Goal: Task Accomplishment & Management: Use online tool/utility

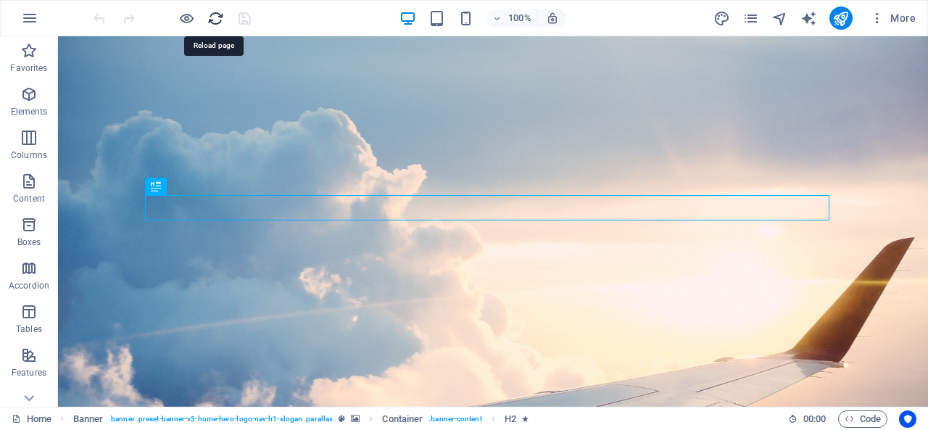
click at [211, 17] on icon "reload" at bounding box center [215, 18] width 17 height 17
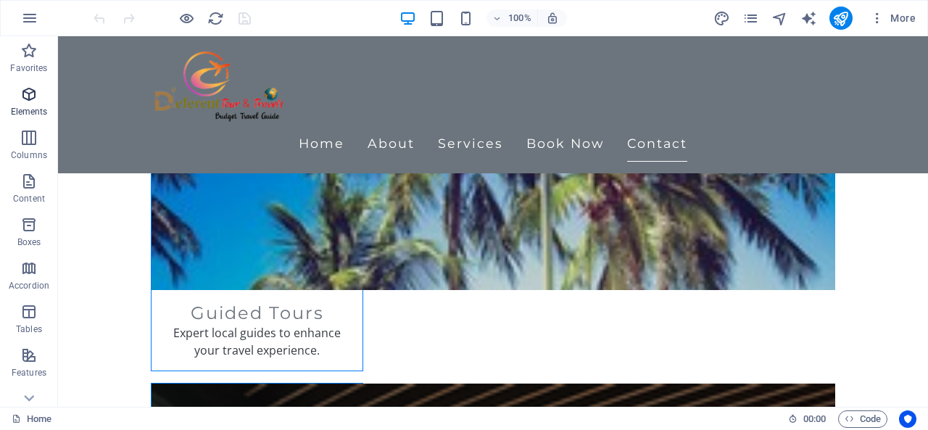
click at [26, 104] on span "Elements" at bounding box center [29, 103] width 58 height 35
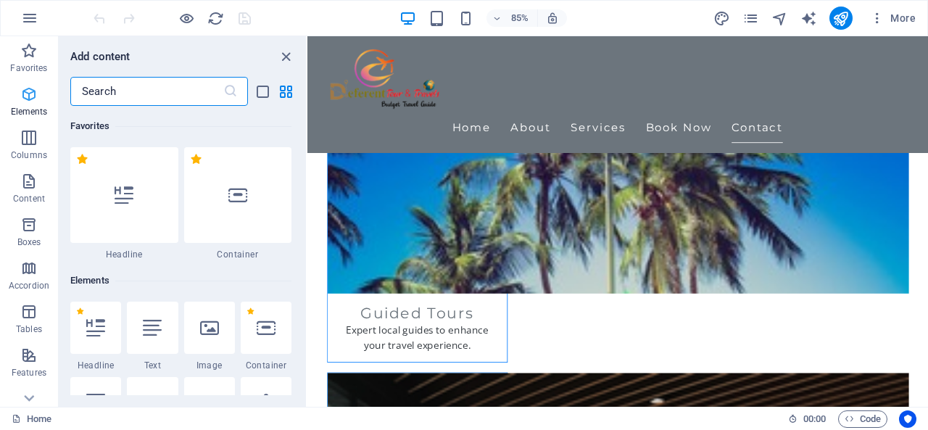
scroll to position [154, 0]
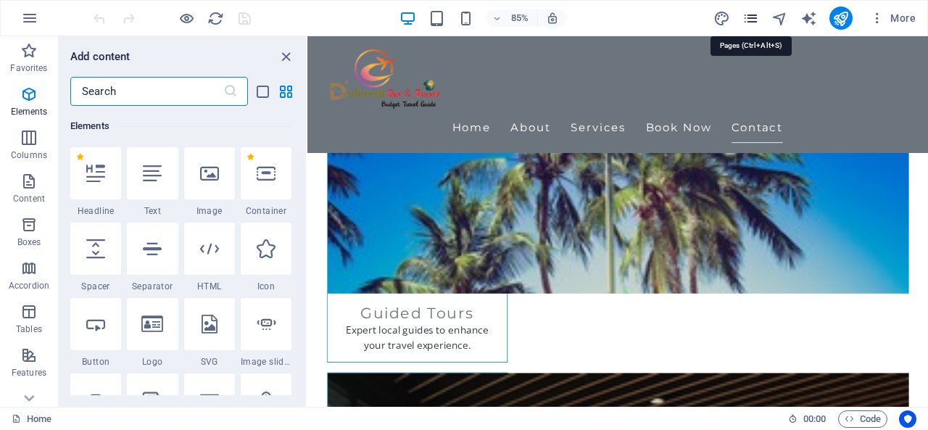
click at [754, 17] on icon "pages" at bounding box center [750, 18] width 17 height 17
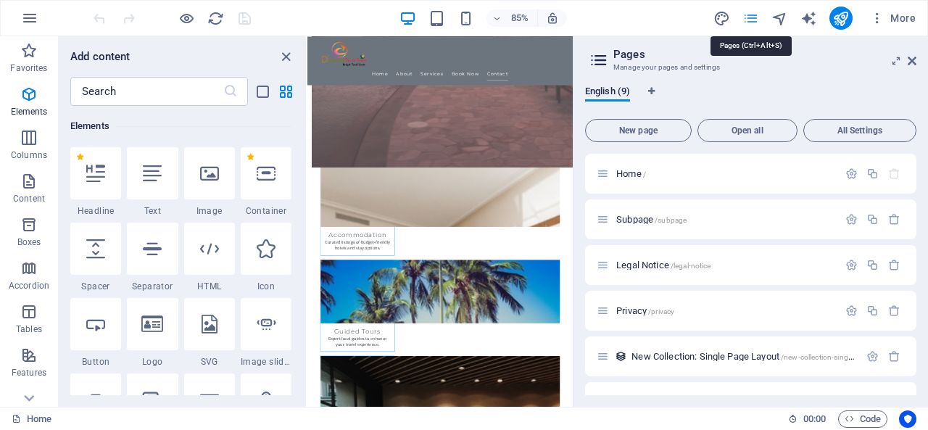
scroll to position [1945, 0]
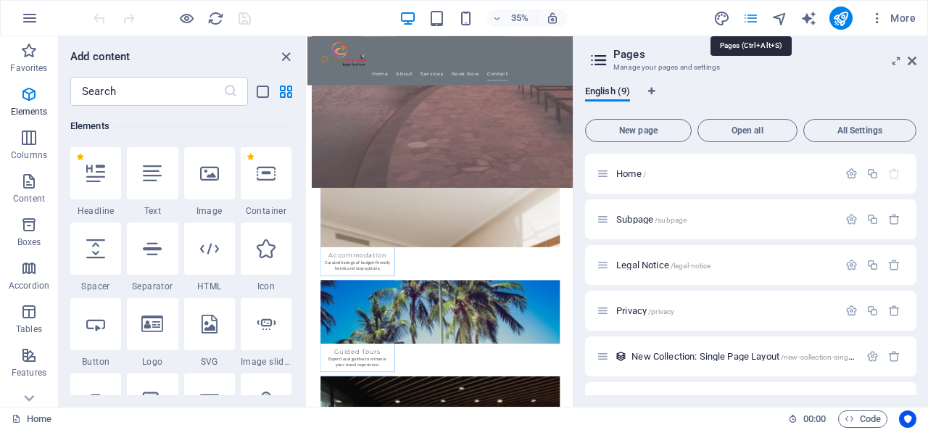
click at [754, 17] on icon "pages" at bounding box center [750, 18] width 17 height 17
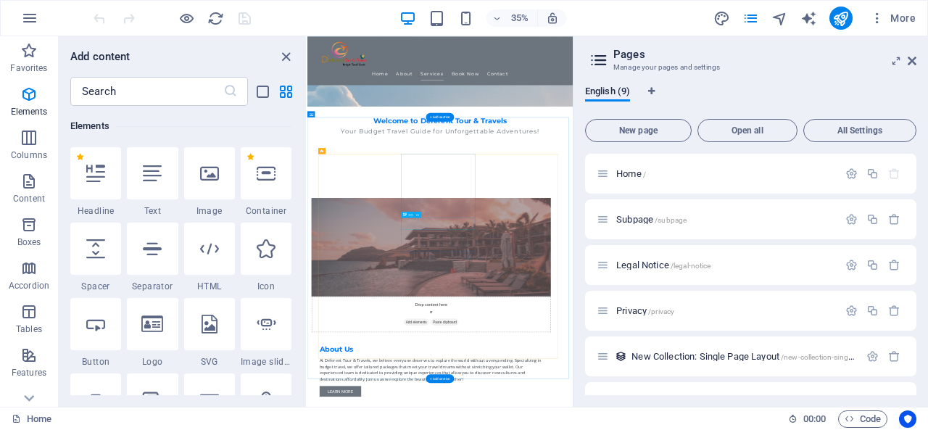
scroll to position [568, 0]
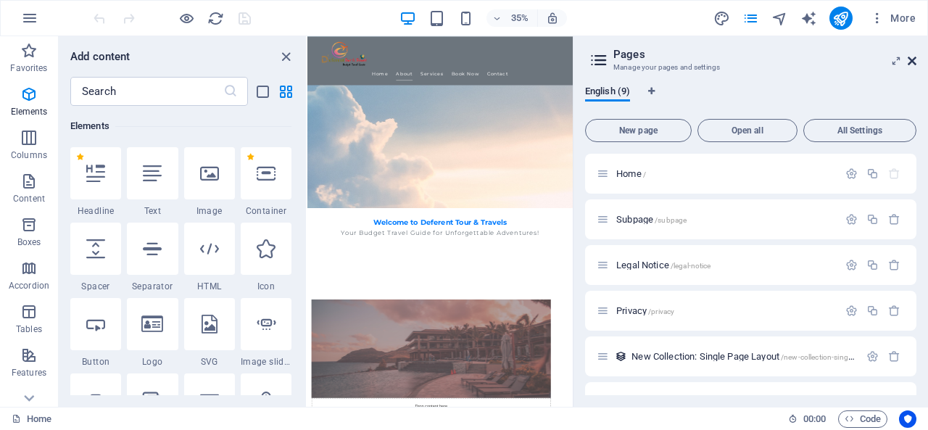
click at [911, 60] on icon at bounding box center [911, 61] width 9 height 12
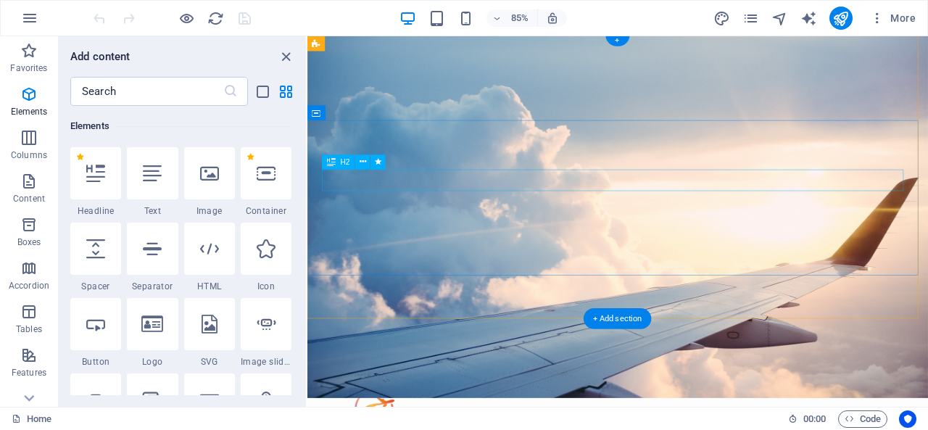
scroll to position [0, 0]
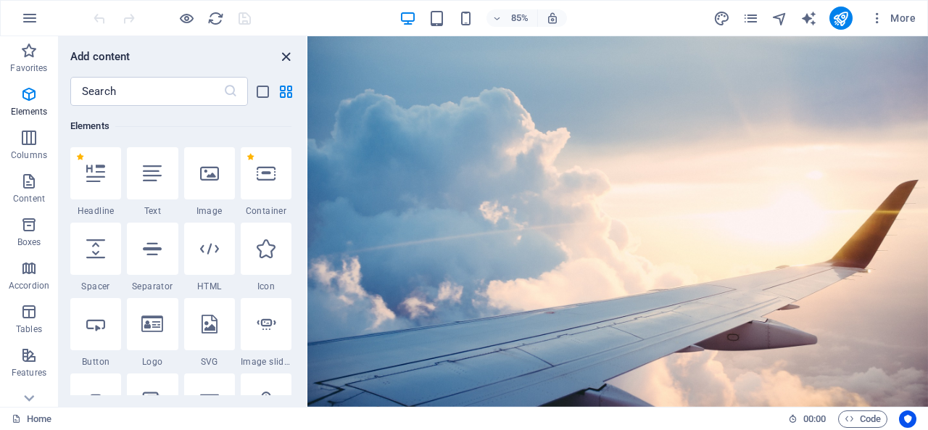
click at [288, 57] on icon "close panel" at bounding box center [286, 57] width 17 height 17
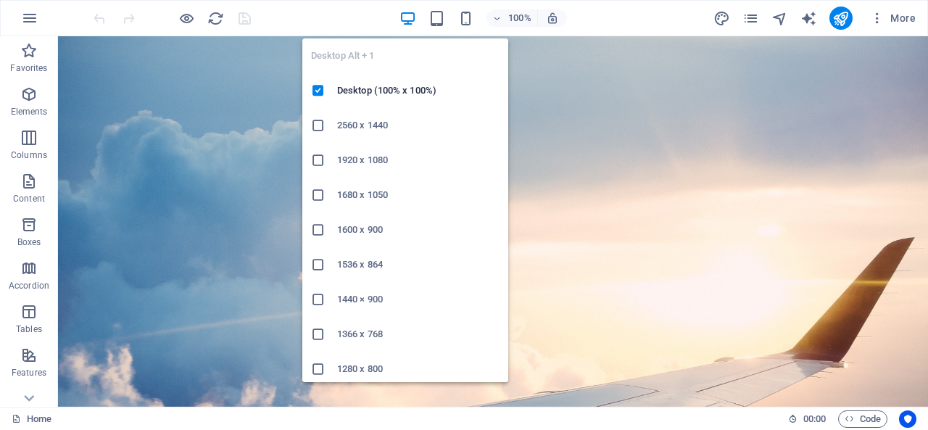
click at [407, 14] on icon "button" at bounding box center [407, 18] width 17 height 17
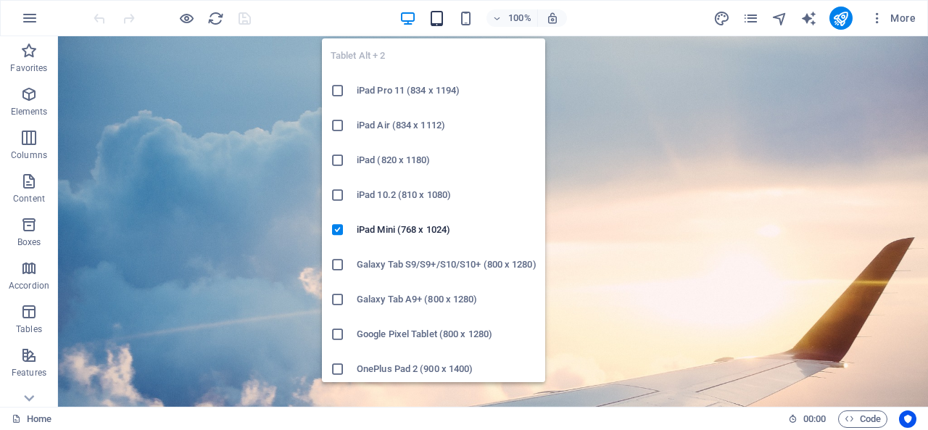
click at [436, 10] on icon "button" at bounding box center [436, 18] width 17 height 17
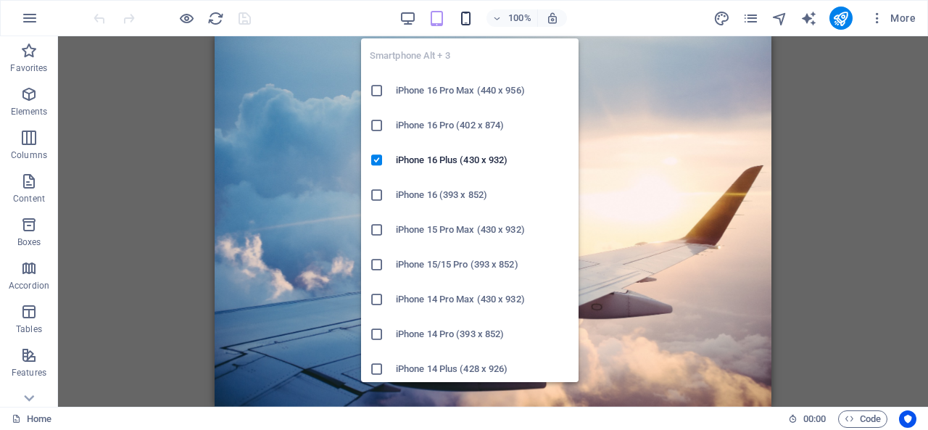
click at [466, 13] on icon "button" at bounding box center [465, 18] width 17 height 17
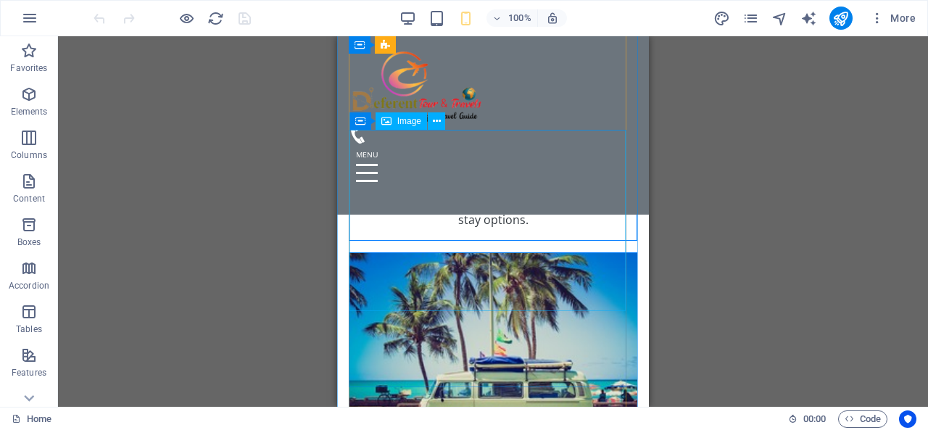
scroll to position [1522, 0]
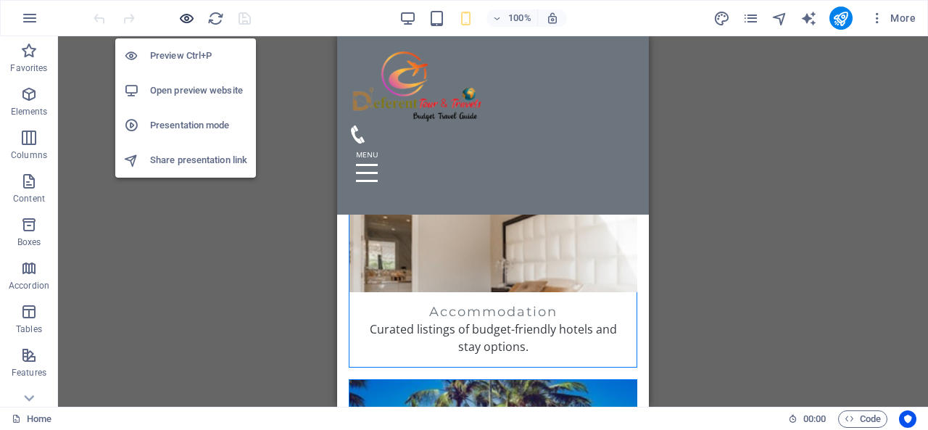
click at [188, 12] on icon "button" at bounding box center [186, 18] width 17 height 17
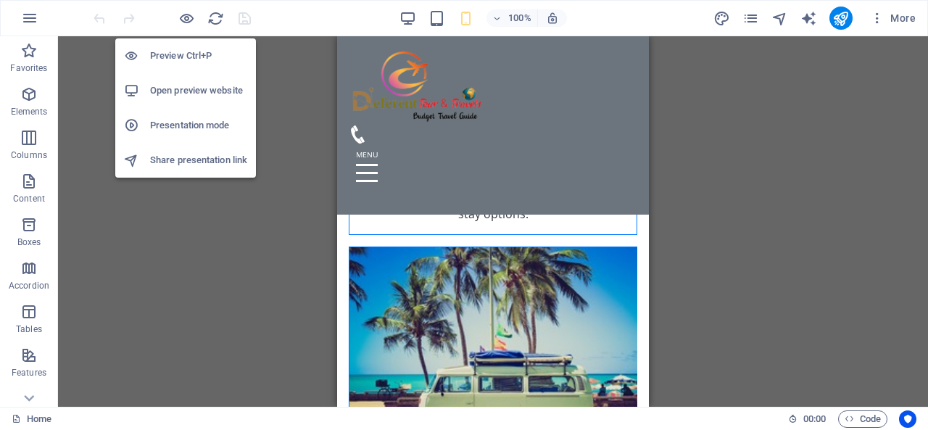
scroll to position [1492, 0]
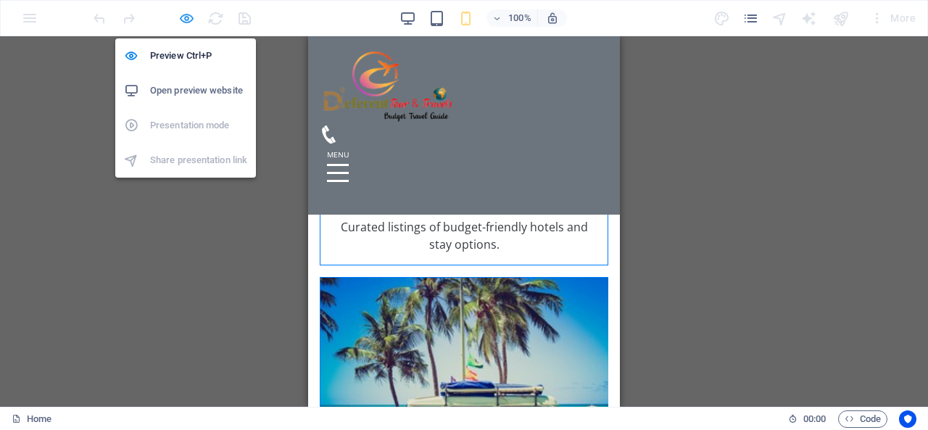
click at [183, 10] on icon "button" at bounding box center [186, 18] width 17 height 17
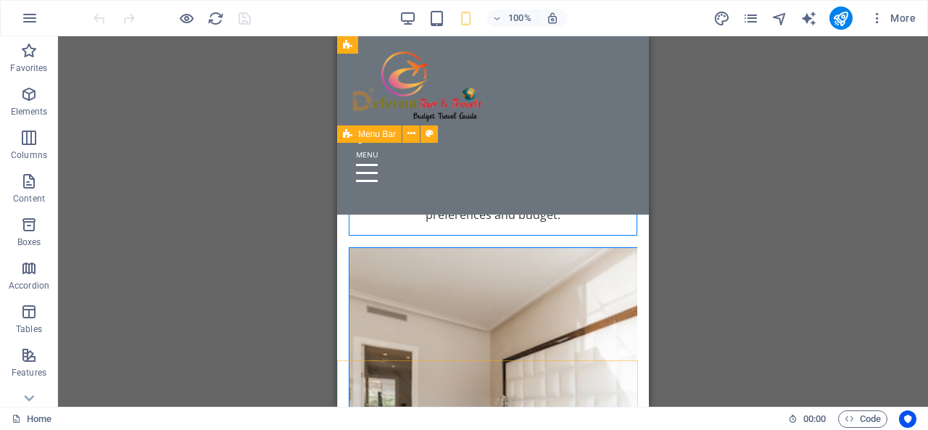
scroll to position [1377, 0]
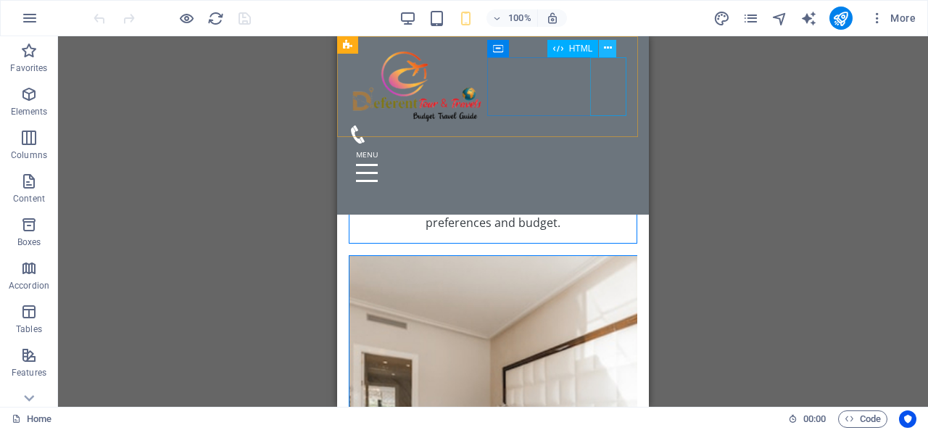
click at [608, 51] on icon at bounding box center [608, 48] width 8 height 15
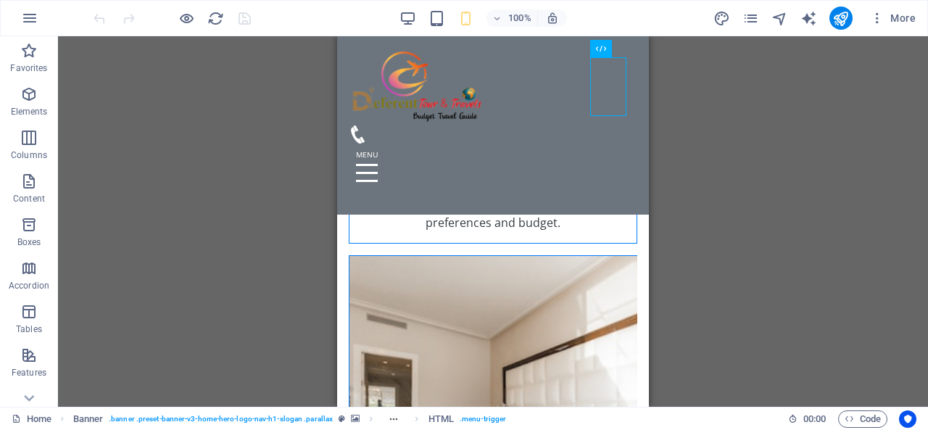
click at [225, 199] on div "Drag here to replace the existing content. Press “Ctrl” if you want to create a…" at bounding box center [493, 221] width 870 height 370
click at [25, 8] on button "button" at bounding box center [29, 18] width 35 height 35
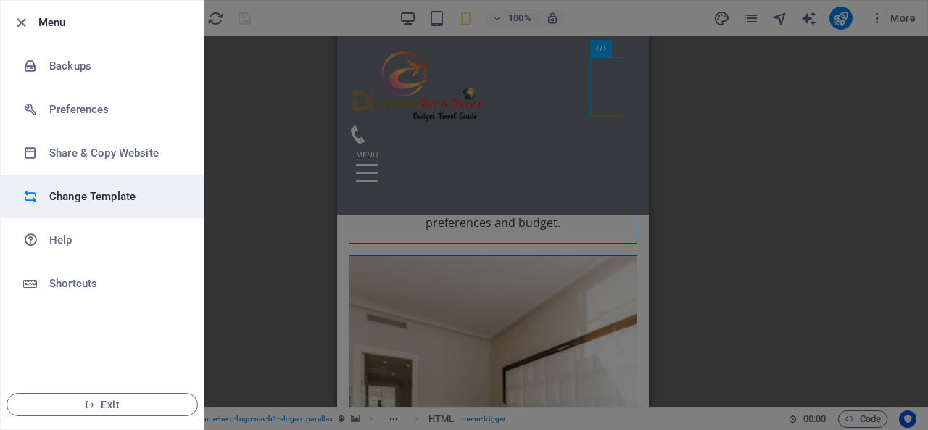
click at [136, 196] on h6 "Change Template" at bounding box center [116, 196] width 134 height 17
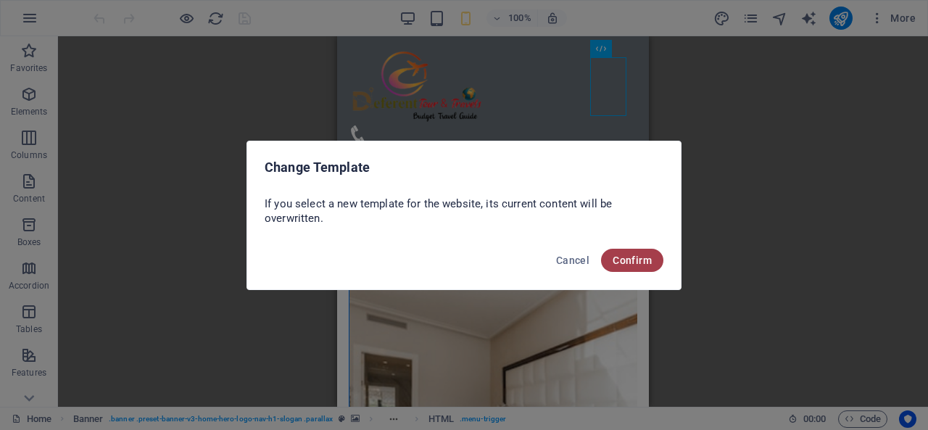
click at [628, 260] on span "Confirm" at bounding box center [631, 260] width 39 height 12
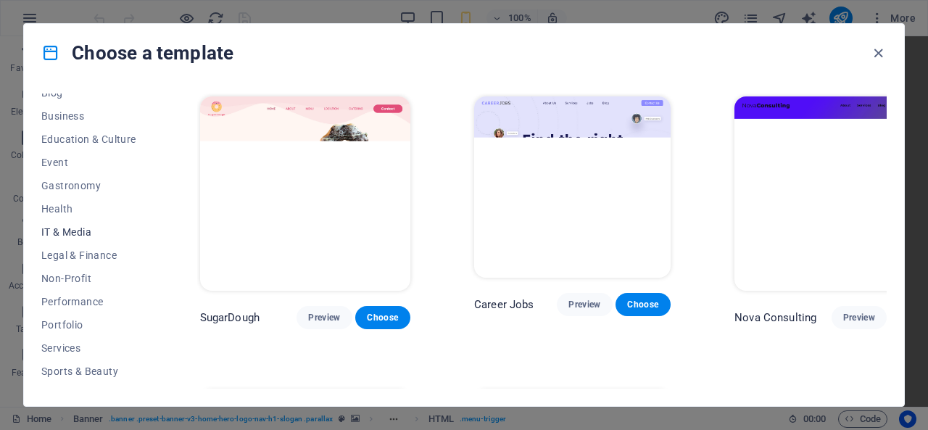
scroll to position [284, 0]
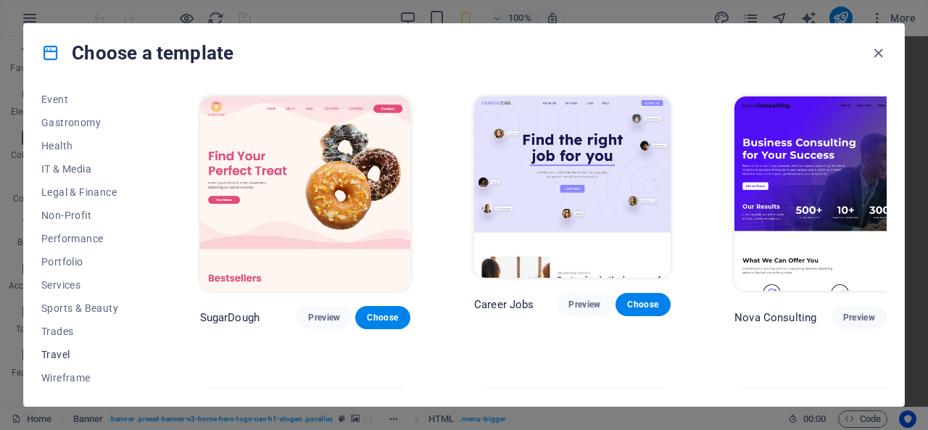
click at [65, 350] on span "Travel" at bounding box center [88, 355] width 95 height 12
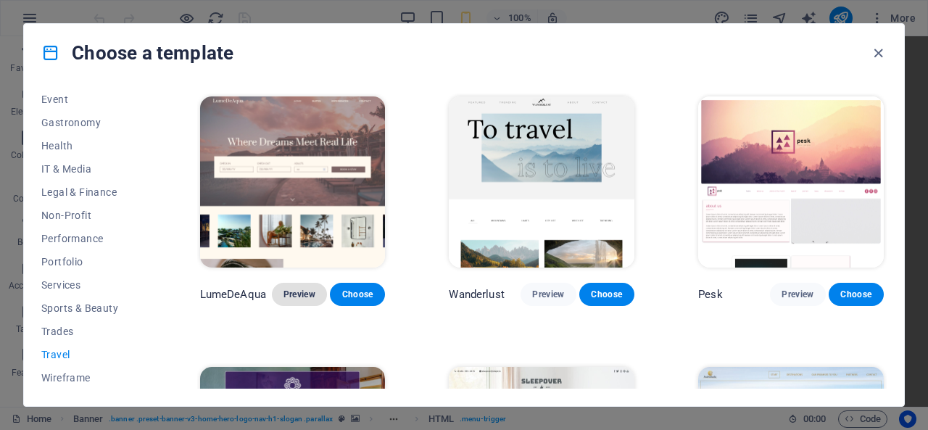
click at [303, 292] on span "Preview" at bounding box center [299, 294] width 32 height 12
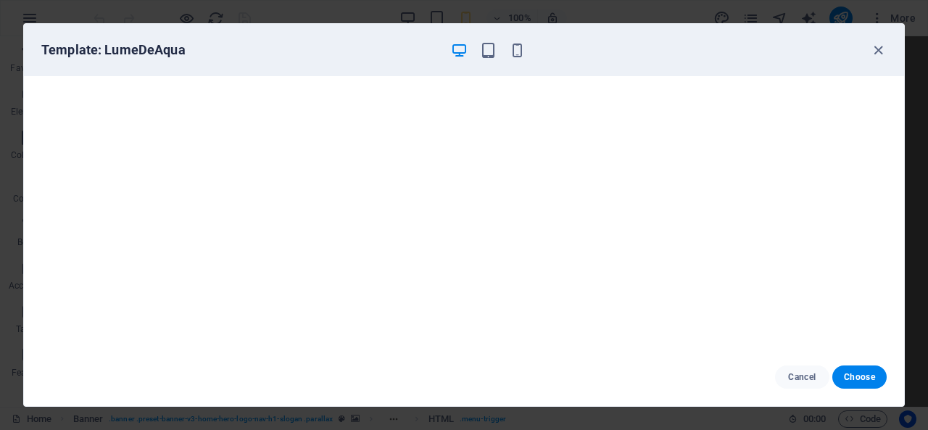
click at [507, 54] on div at bounding box center [487, 49] width 75 height 17
click at [518, 56] on icon "button" at bounding box center [517, 50] width 17 height 17
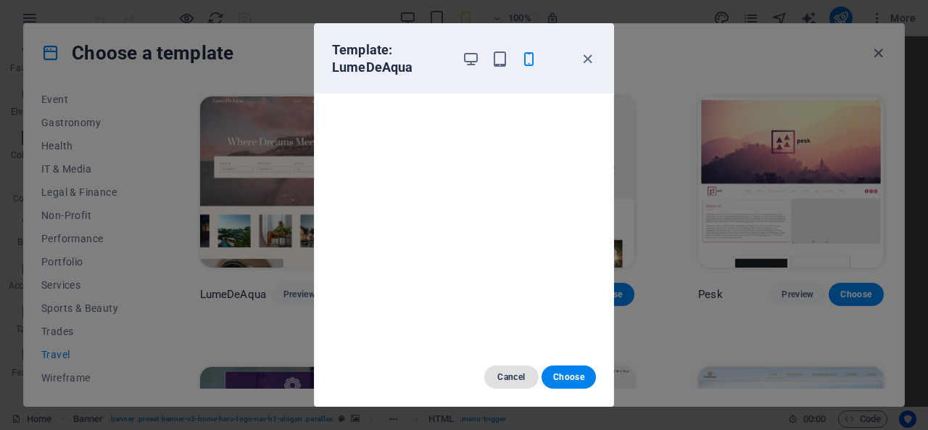
click at [505, 375] on span "Cancel" at bounding box center [511, 377] width 31 height 12
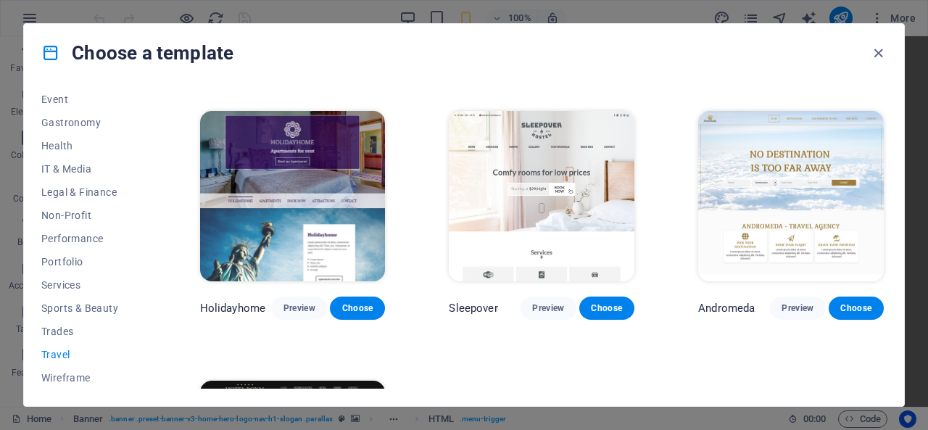
scroll to position [233, 0]
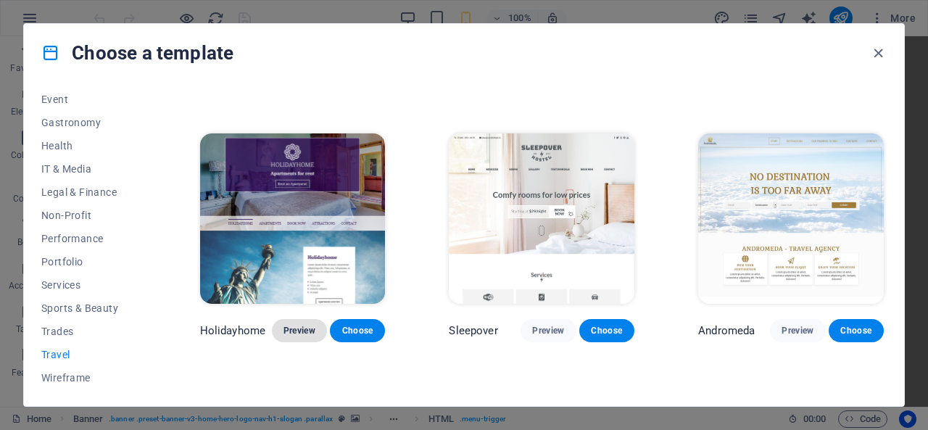
click at [294, 326] on span "Preview" at bounding box center [299, 331] width 32 height 12
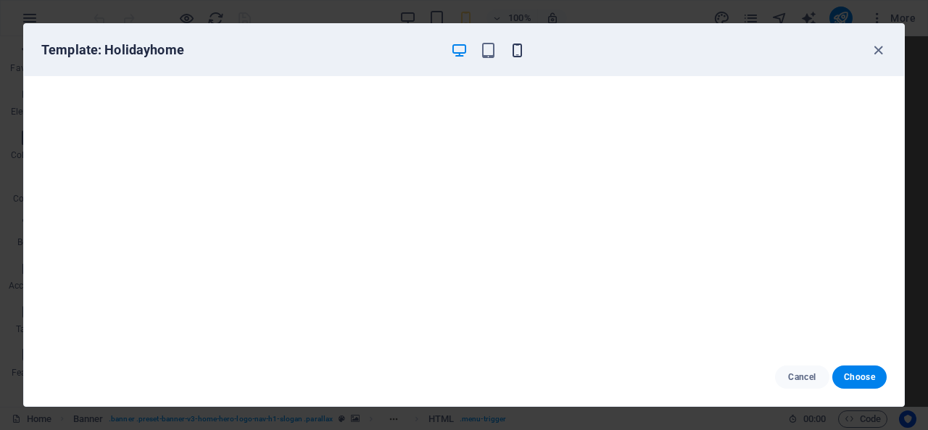
click at [520, 42] on icon "button" at bounding box center [517, 50] width 17 height 17
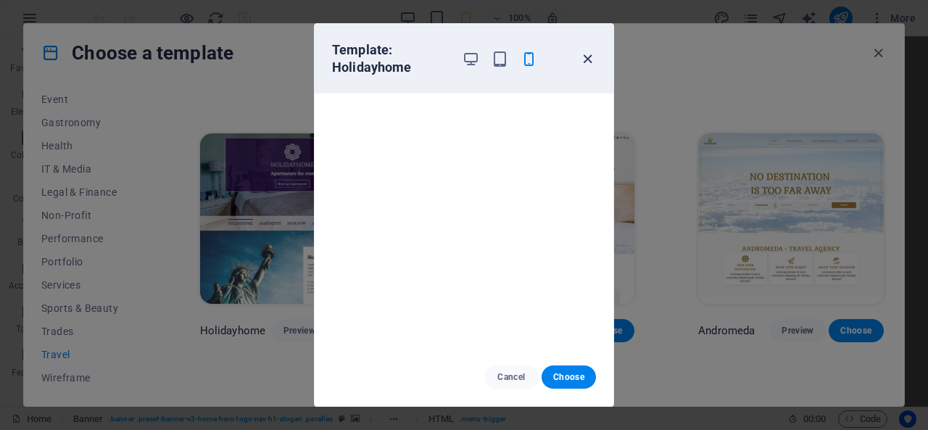
click at [589, 54] on icon "button" at bounding box center [587, 59] width 17 height 17
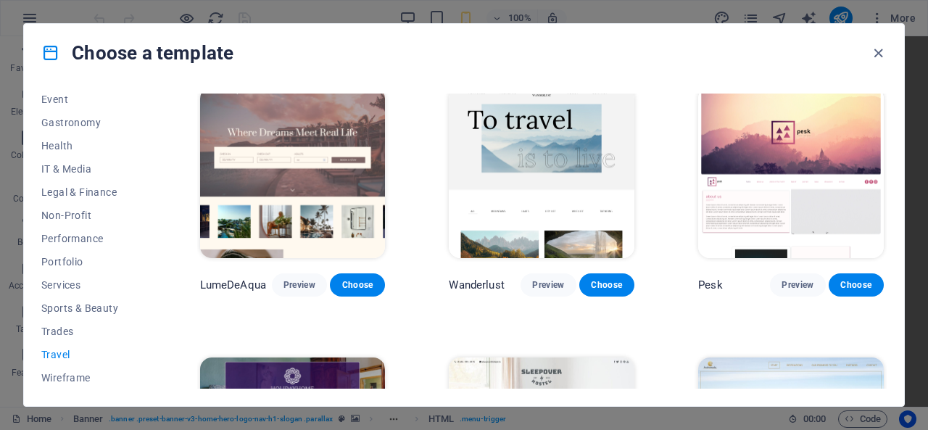
scroll to position [0, 0]
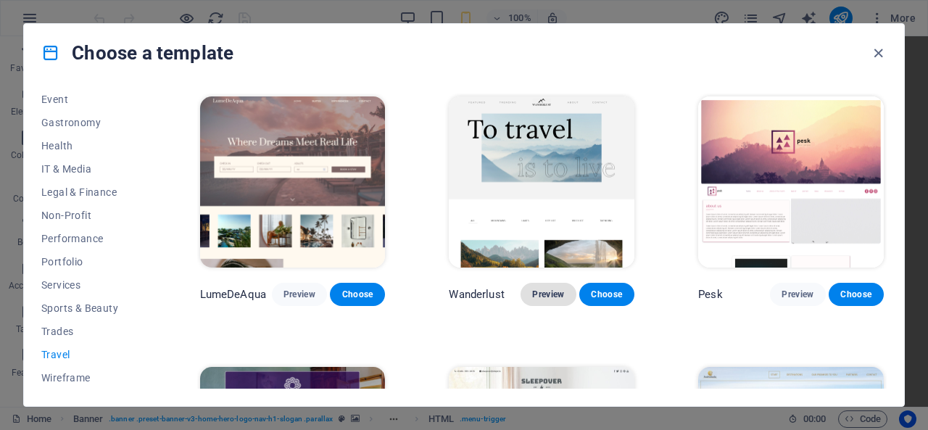
click at [539, 289] on span "Preview" at bounding box center [548, 294] width 32 height 12
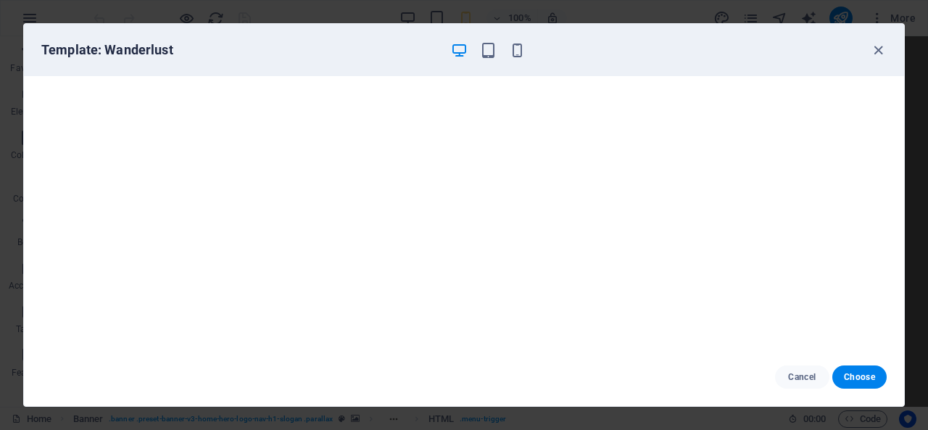
click at [512, 61] on div "Template: Wanderlust" at bounding box center [464, 50] width 880 height 52
click at [512, 51] on icon "button" at bounding box center [517, 50] width 17 height 17
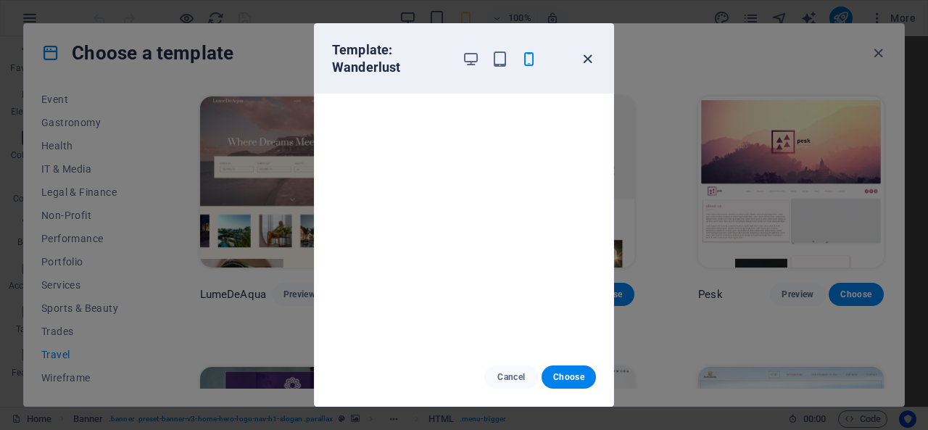
click at [581, 54] on icon "button" at bounding box center [587, 59] width 17 height 17
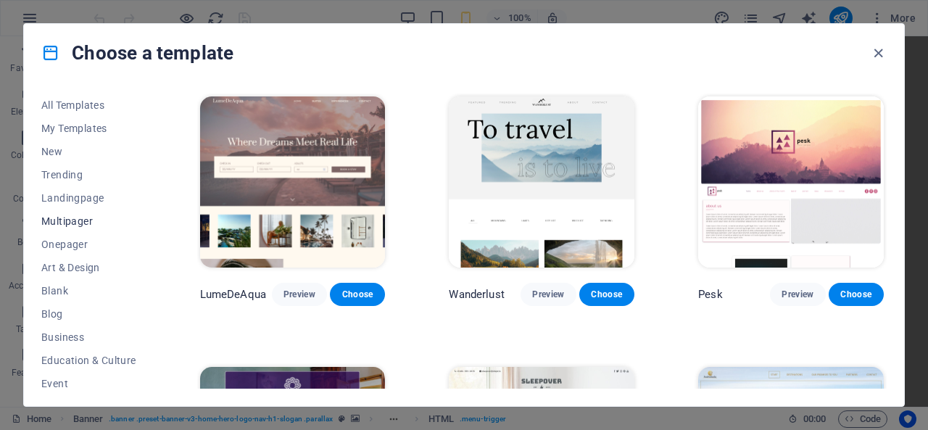
click at [99, 218] on span "Multipager" at bounding box center [88, 221] width 95 height 12
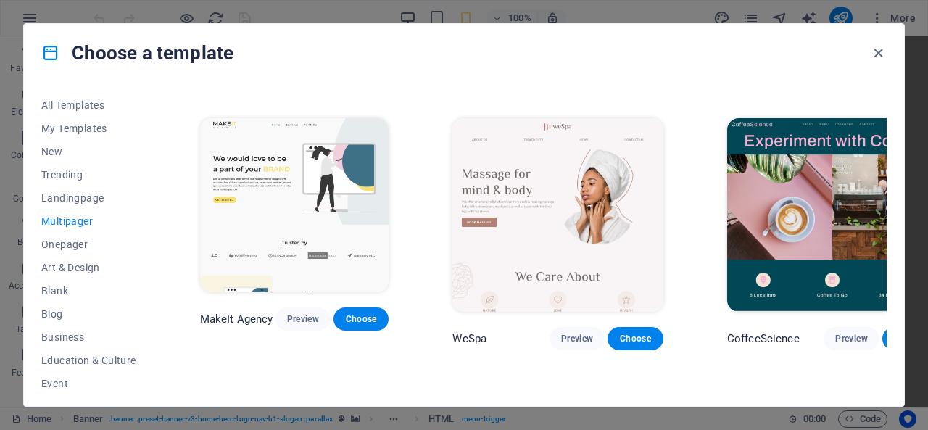
scroll to position [1957, 0]
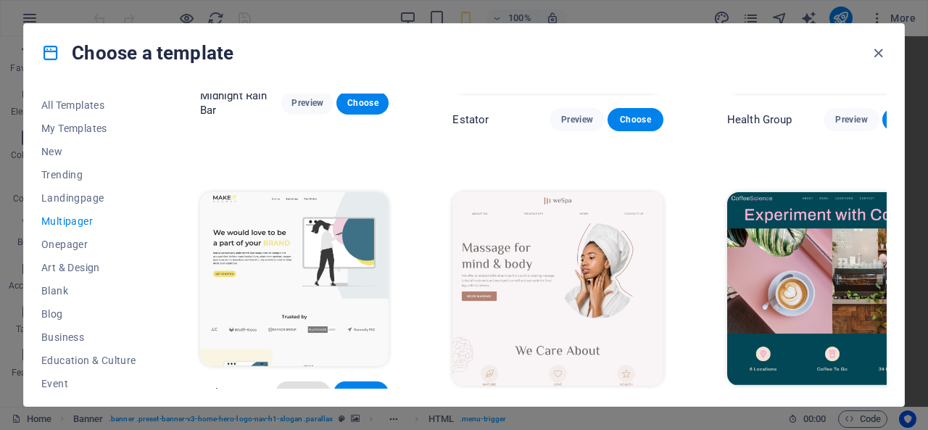
click at [294, 387] on span "Preview" at bounding box center [303, 393] width 32 height 12
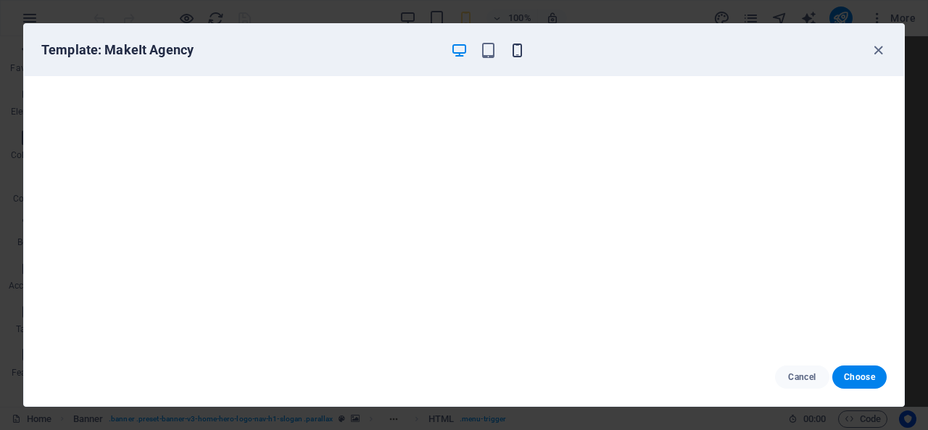
click at [516, 55] on icon "button" at bounding box center [517, 50] width 17 height 17
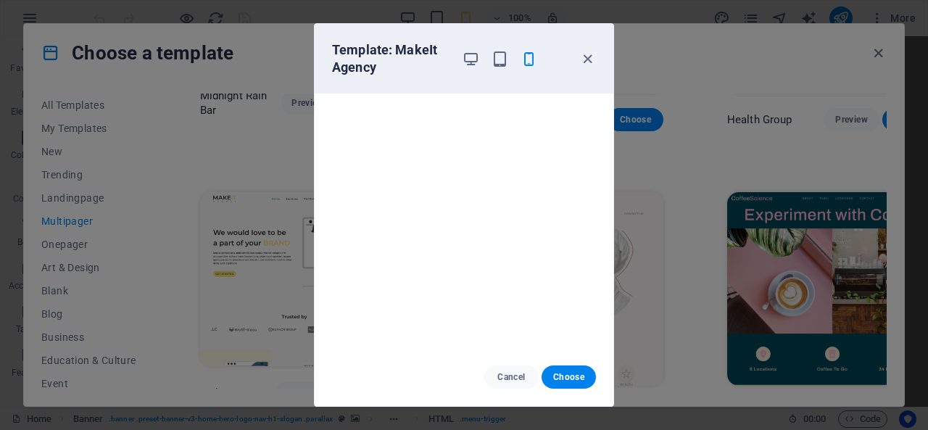
drag, startPoint x: 591, startPoint y: 63, endPoint x: 603, endPoint y: 98, distance: 36.9
click at [593, 72] on div "Template: MakeIt Agency" at bounding box center [464, 59] width 299 height 70
click at [589, 62] on icon "button" at bounding box center [587, 59] width 17 height 17
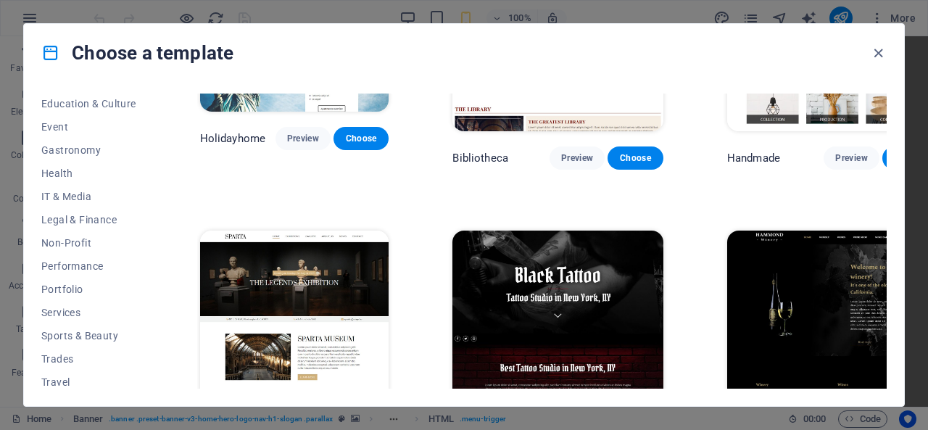
scroll to position [284, 0]
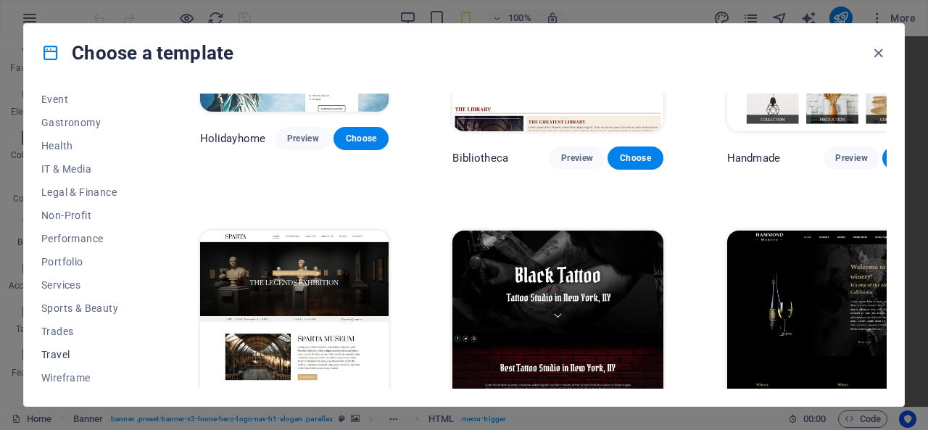
click at [73, 354] on span "Travel" at bounding box center [88, 355] width 95 height 12
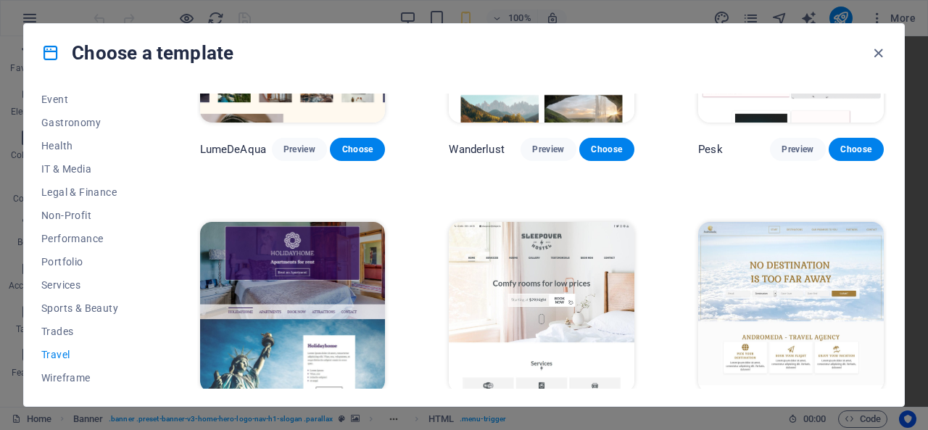
scroll to position [0, 0]
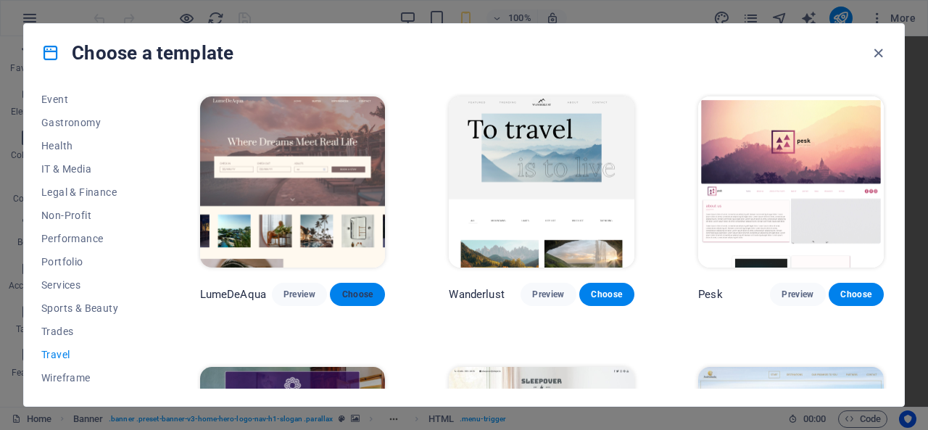
click at [345, 295] on span "Choose" at bounding box center [357, 294] width 32 height 12
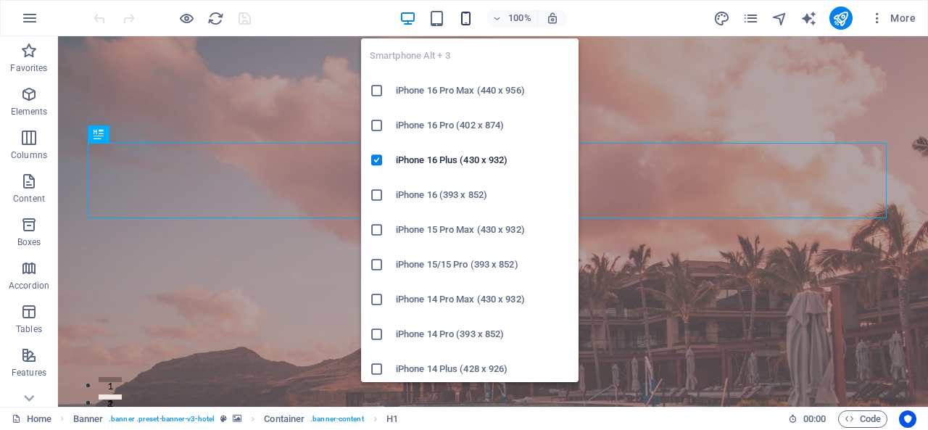
click at [471, 21] on icon "button" at bounding box center [465, 18] width 17 height 17
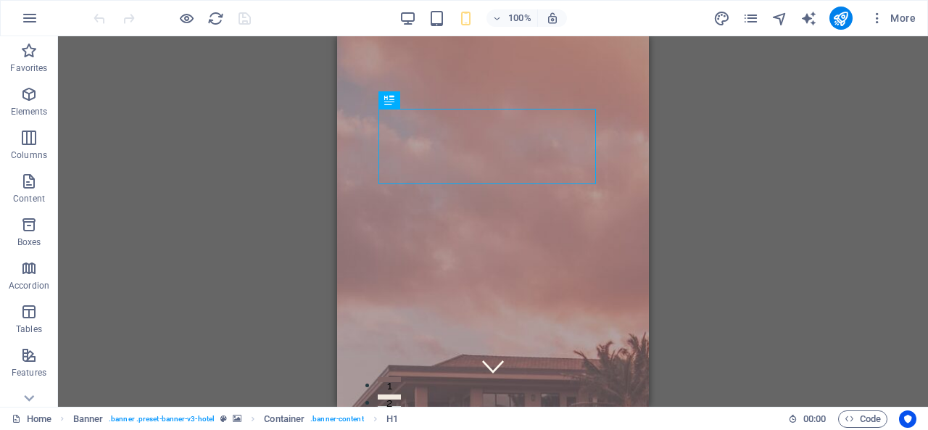
click at [716, 205] on div "Drag here to replace the existing content. Press “Ctrl” if you want to create a…" at bounding box center [493, 221] width 870 height 370
click at [457, 46] on button at bounding box center [462, 44] width 17 height 17
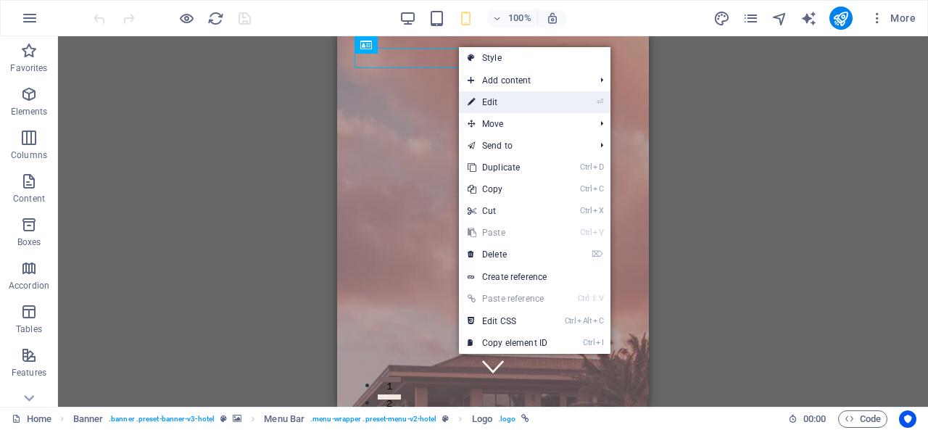
click at [510, 98] on link "⏎ Edit" at bounding box center [507, 102] width 97 height 22
select select "px"
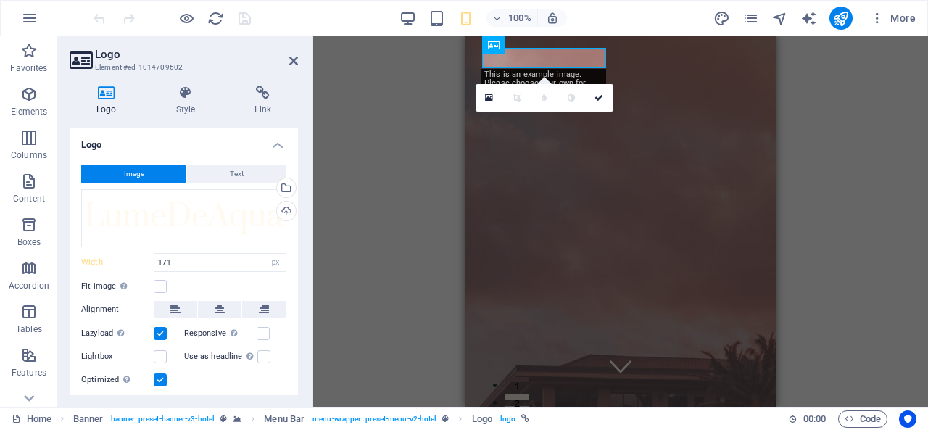
click at [162, 172] on button "Image" at bounding box center [133, 173] width 105 height 17
click at [281, 208] on div "Upload" at bounding box center [285, 212] width 22 height 22
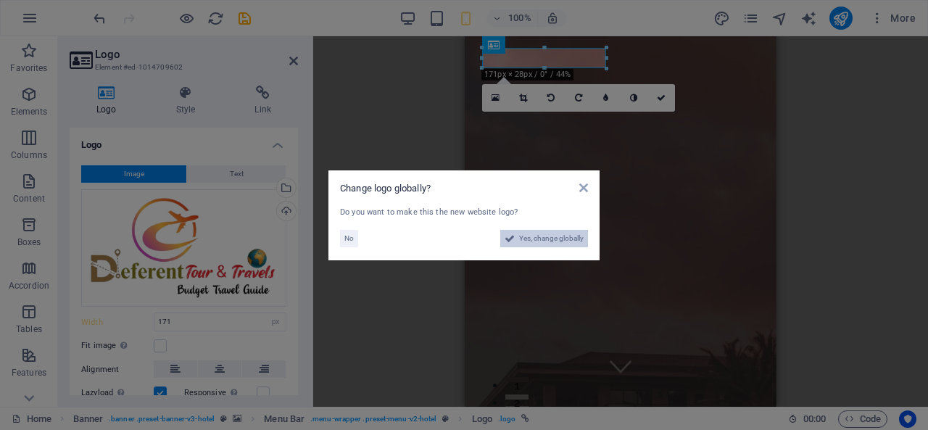
click at [549, 240] on span "Yes, change globally" at bounding box center [551, 238] width 65 height 17
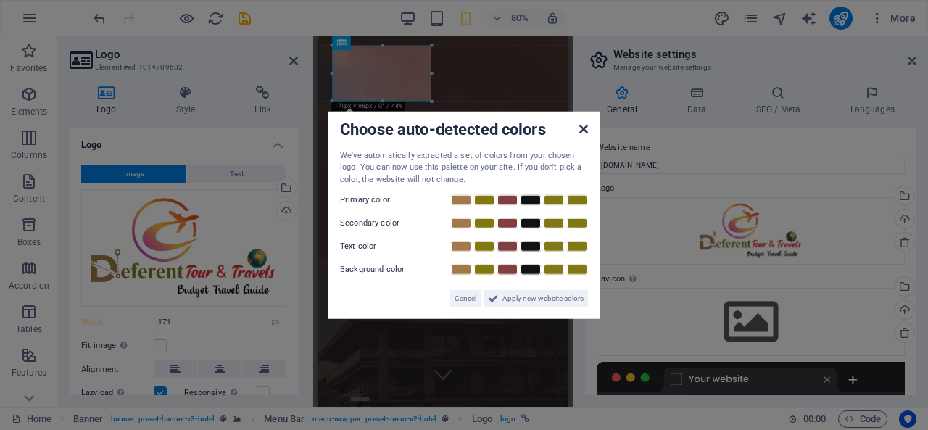
click at [579, 130] on icon at bounding box center [583, 128] width 9 height 12
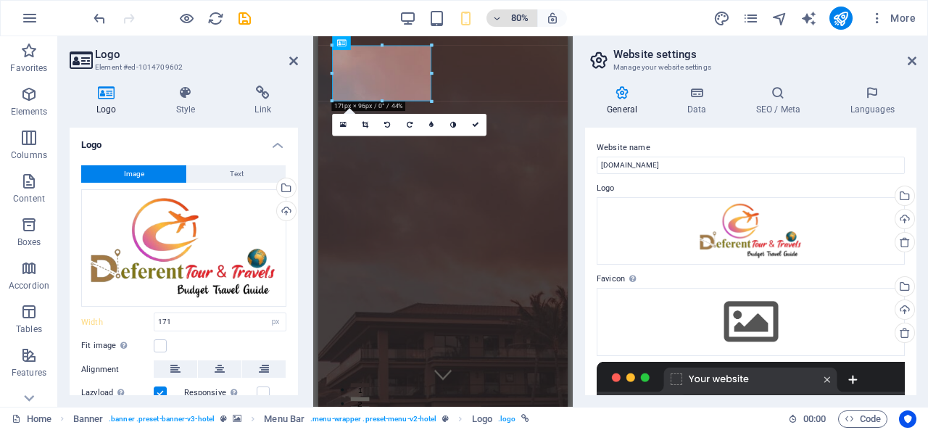
click at [493, 14] on icon "button" at bounding box center [497, 18] width 10 height 9
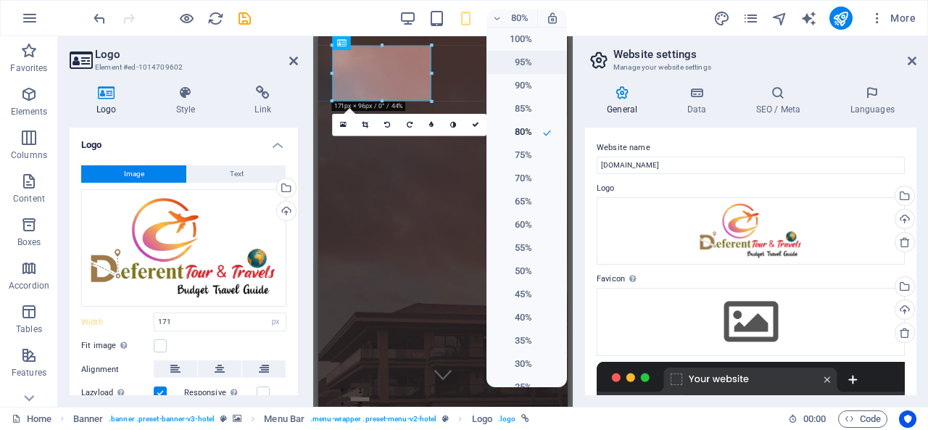
click at [522, 57] on h6 "95%" at bounding box center [513, 62] width 37 height 17
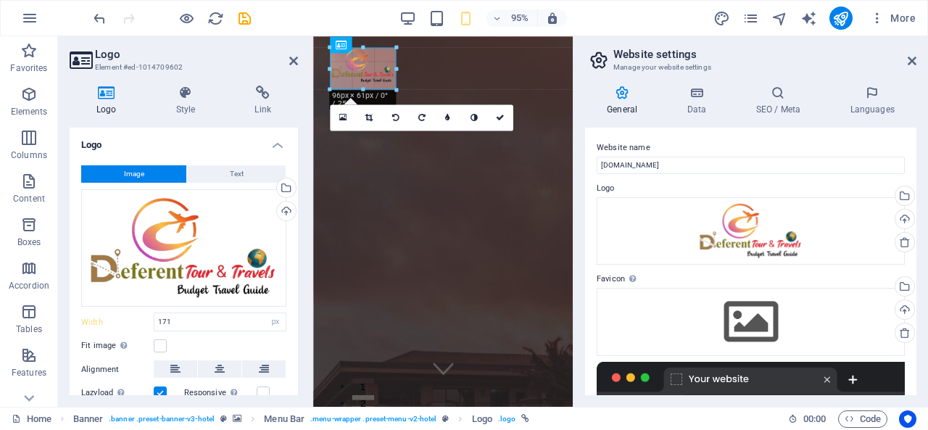
drag, startPoint x: 446, startPoint y: 111, endPoint x: 391, endPoint y: 62, distance: 73.9
drag, startPoint x: 394, startPoint y: 65, endPoint x: 404, endPoint y: 65, distance: 10.9
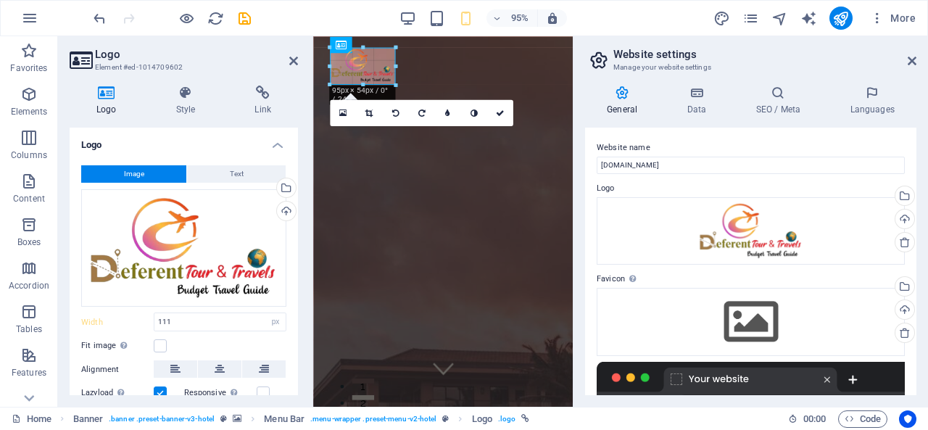
drag, startPoint x: 404, startPoint y: 88, endPoint x: 393, endPoint y: 72, distance: 19.7
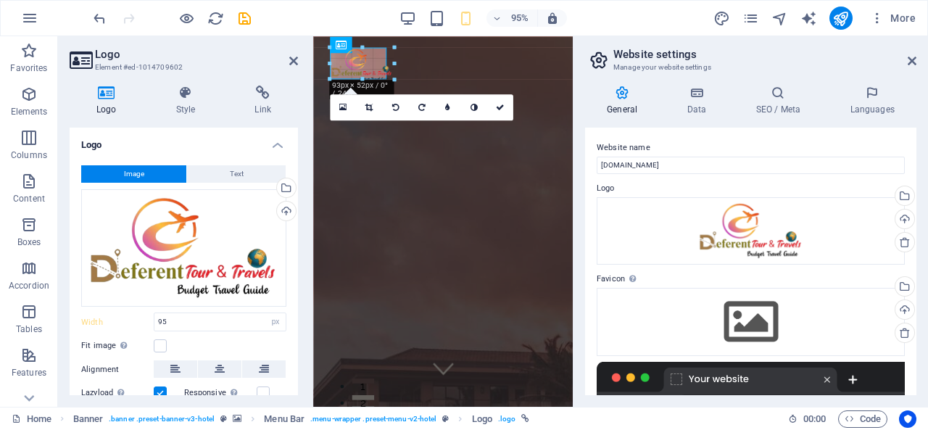
drag, startPoint x: 393, startPoint y: 83, endPoint x: 383, endPoint y: 66, distance: 19.1
type input "82"
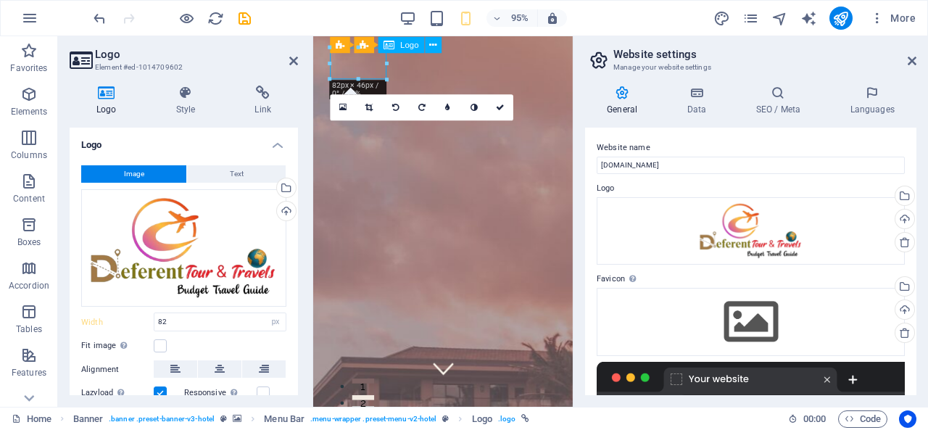
drag, startPoint x: 367, startPoint y: 62, endPoint x: 360, endPoint y: 59, distance: 7.8
drag, startPoint x: 368, startPoint y: 65, endPoint x: 353, endPoint y: 62, distance: 15.4
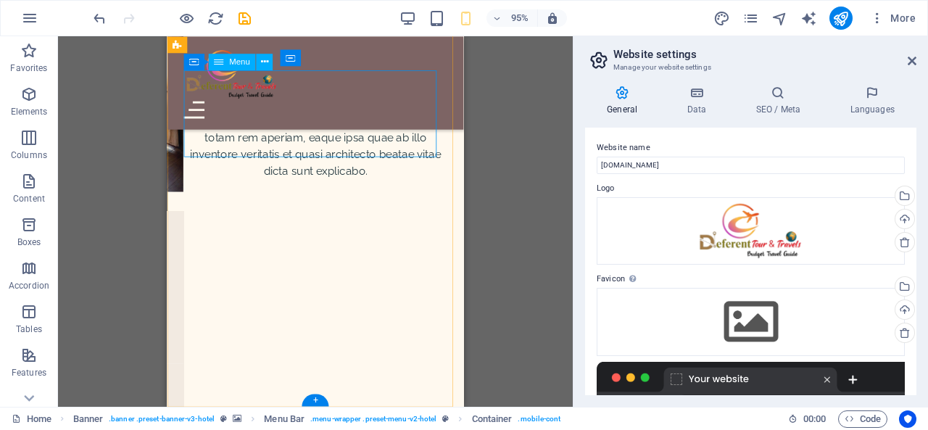
scroll to position [5778, 0]
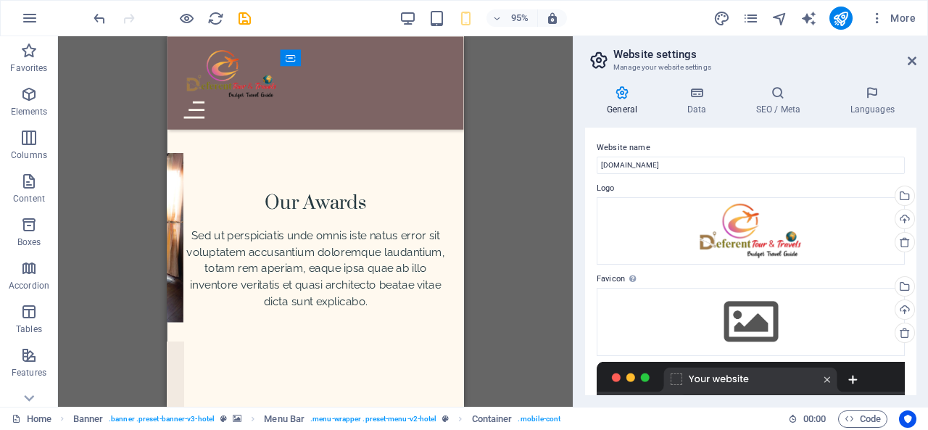
click at [913, 54] on h2 "Website settings" at bounding box center [764, 54] width 303 height 13
click at [913, 62] on icon at bounding box center [911, 61] width 9 height 12
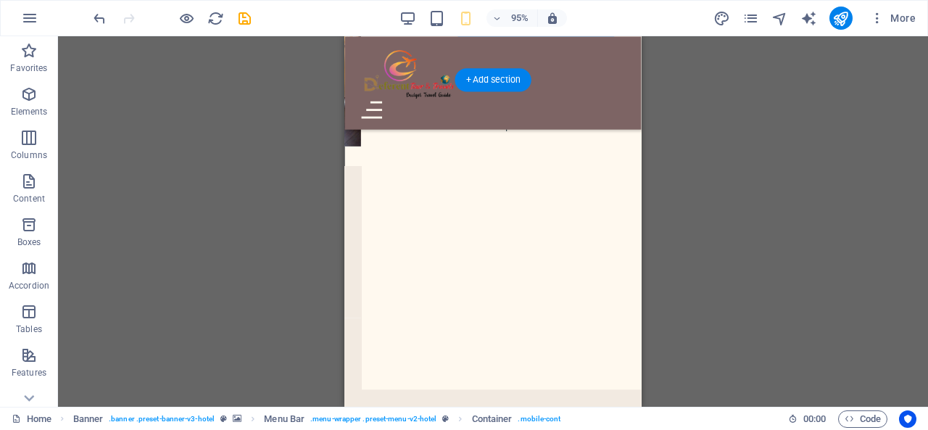
scroll to position [5996, 0]
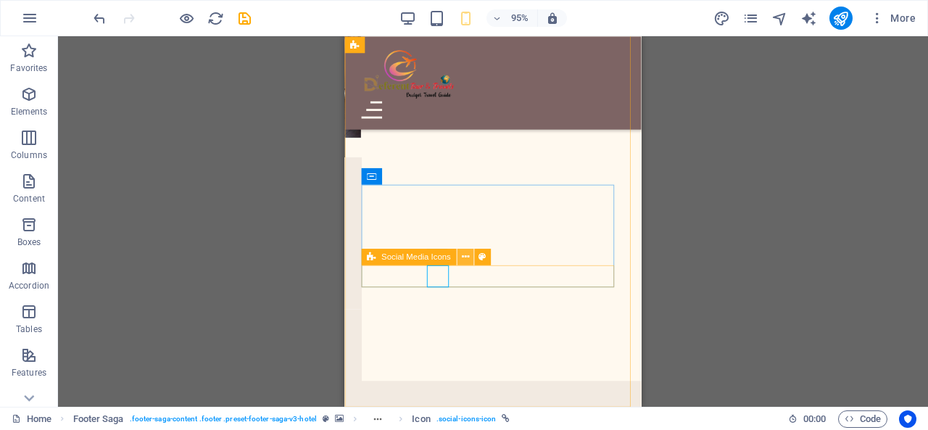
click at [463, 258] on icon at bounding box center [465, 256] width 7 height 14
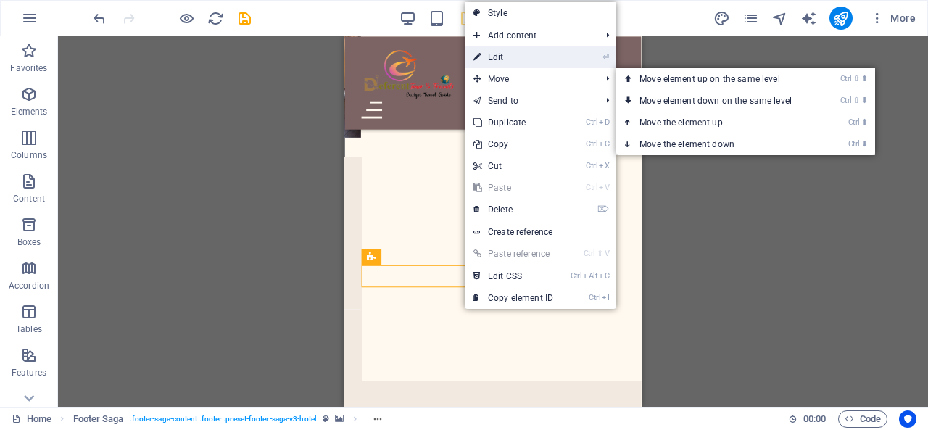
drag, startPoint x: 546, startPoint y: 60, endPoint x: 76, endPoint y: 25, distance: 471.0
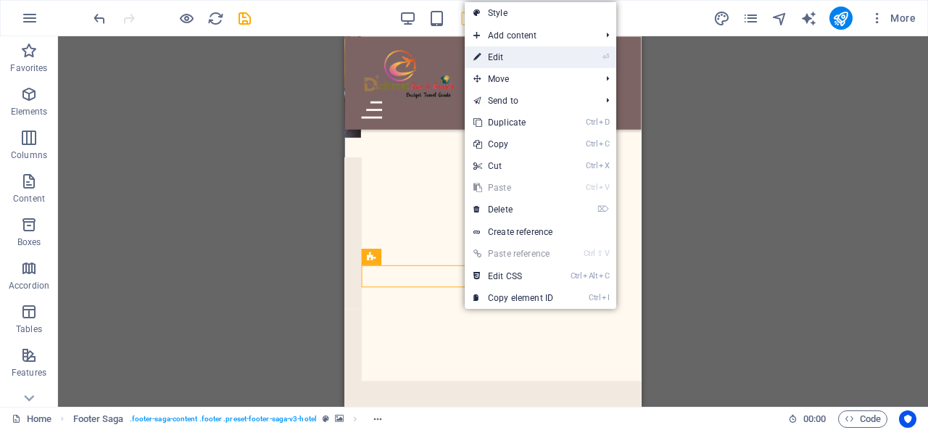
click at [546, 60] on link "⏎ Edit" at bounding box center [513, 57] width 97 height 22
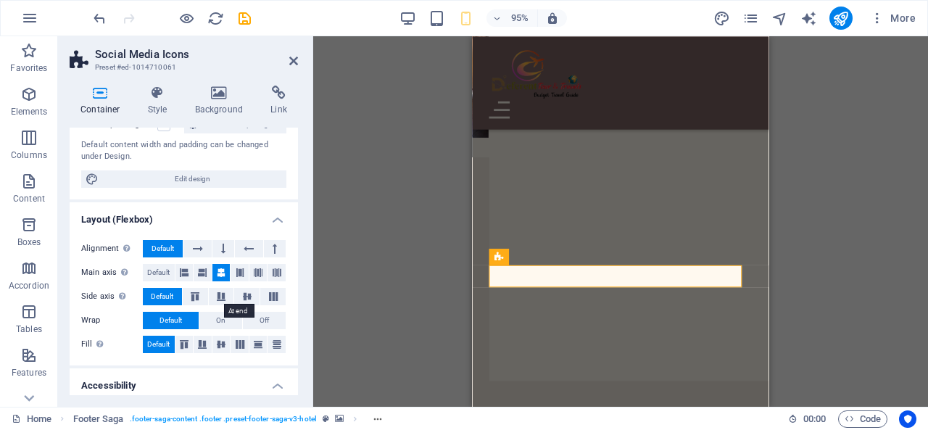
scroll to position [0, 0]
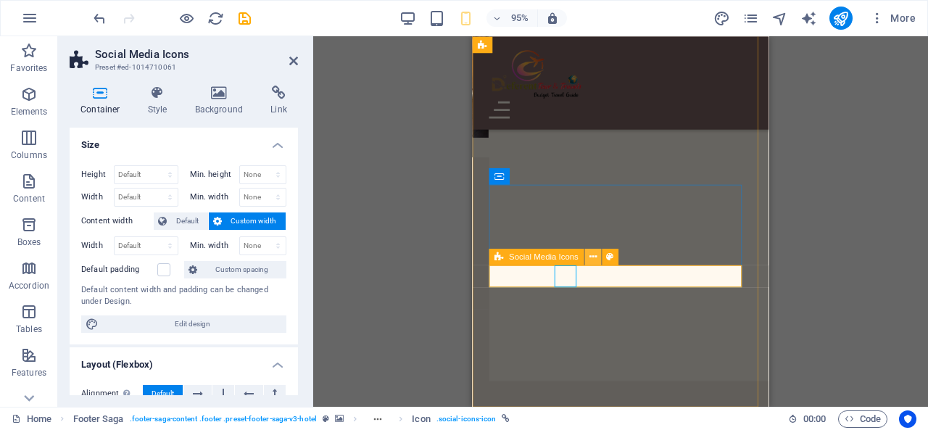
click at [589, 262] on icon at bounding box center [592, 256] width 7 height 14
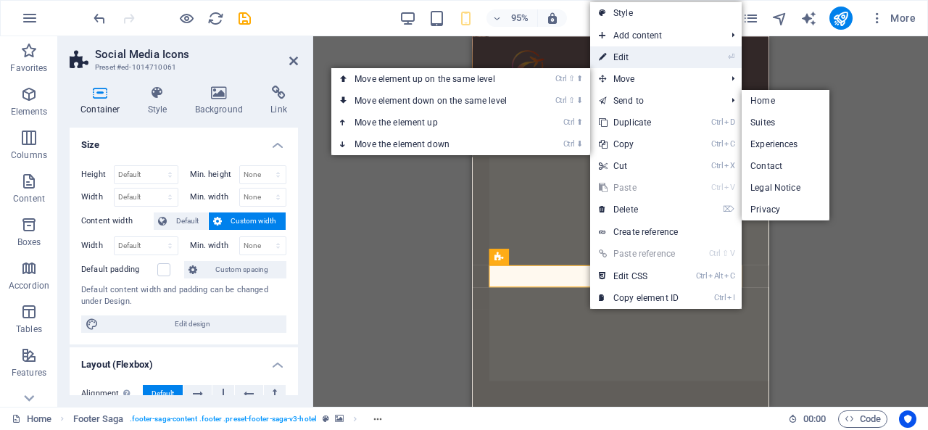
click at [645, 59] on link "⏎ Edit" at bounding box center [638, 57] width 97 height 22
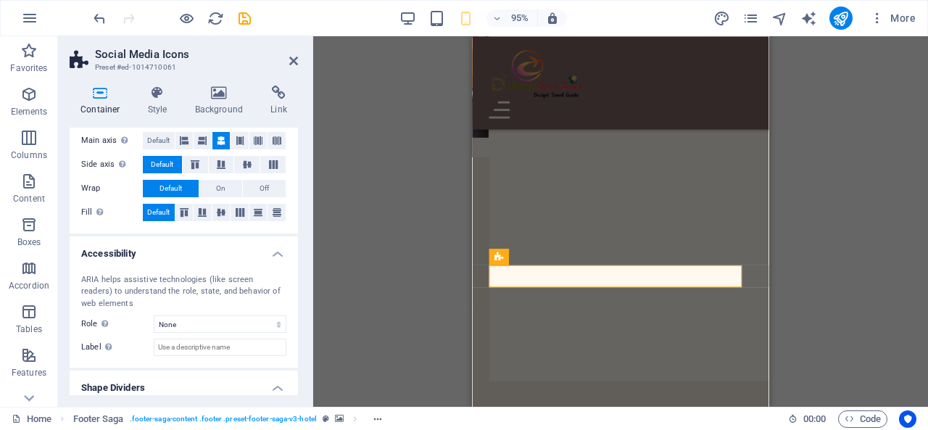
scroll to position [317, 0]
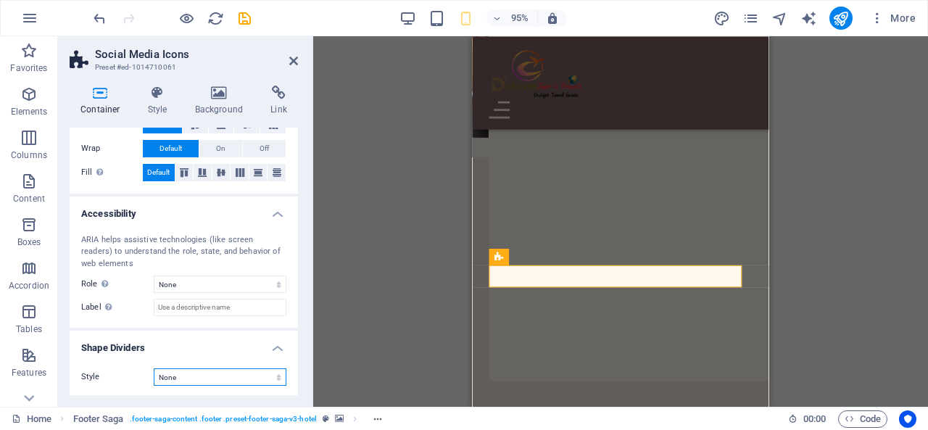
click at [212, 375] on select "None Triangle Square Diagonal Polygon 1 Polygon 2 Zigzag Multiple Zigzags Waves…" at bounding box center [220, 376] width 133 height 17
click at [365, 198] on div "H1 Banner Banner Container Date & Time Banner Horizontal Form Container Banner …" at bounding box center [620, 221] width 615 height 370
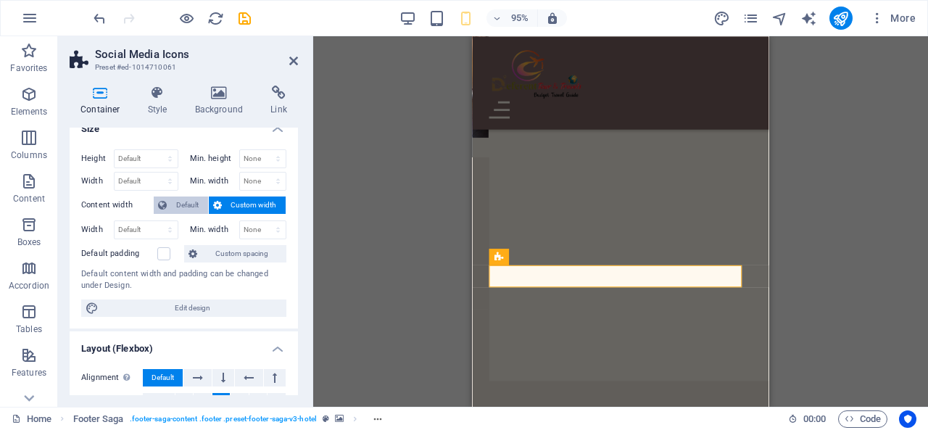
scroll to position [0, 0]
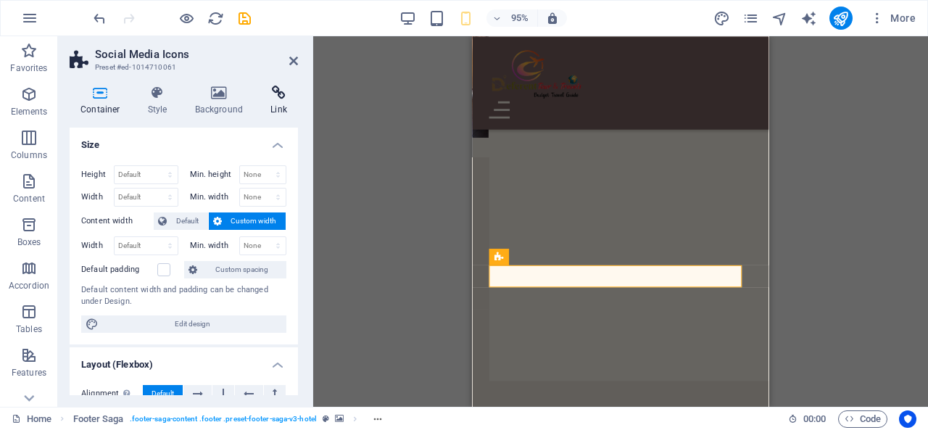
click at [284, 99] on icon at bounding box center [278, 93] width 38 height 14
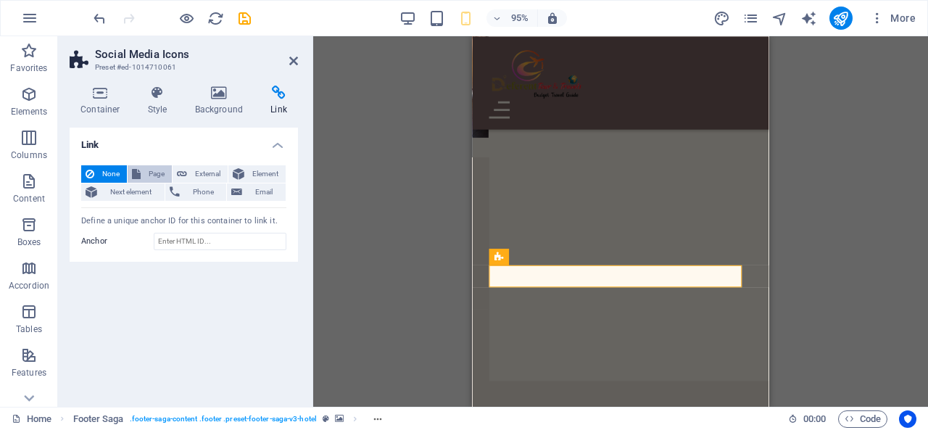
click at [159, 176] on span "Page" at bounding box center [156, 173] width 22 height 17
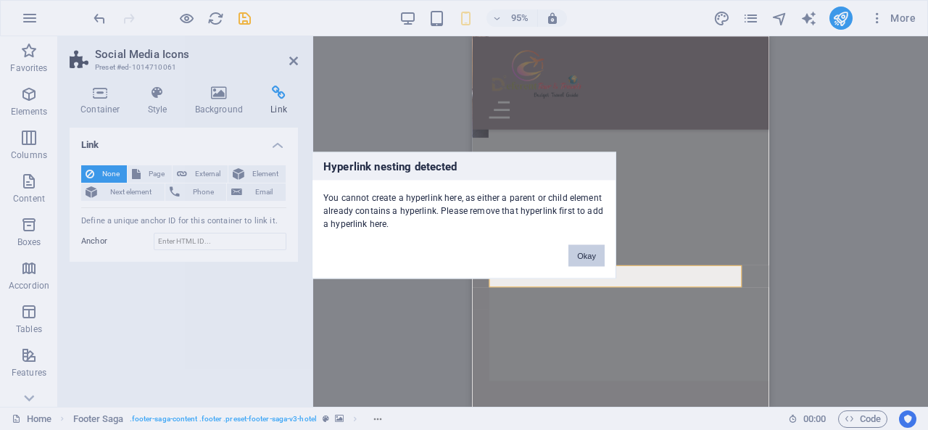
drag, startPoint x: 583, startPoint y: 260, endPoint x: 87, endPoint y: 236, distance: 497.1
click at [583, 260] on button "Okay" at bounding box center [586, 255] width 36 height 22
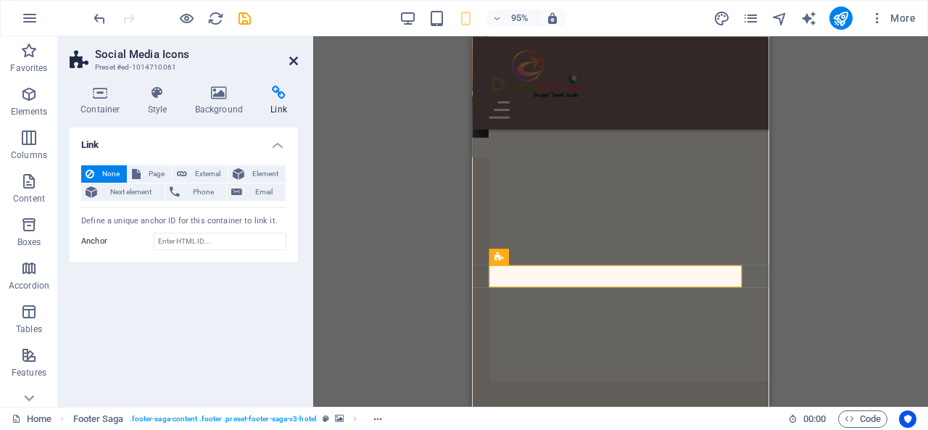
click at [294, 60] on icon at bounding box center [293, 61] width 9 height 12
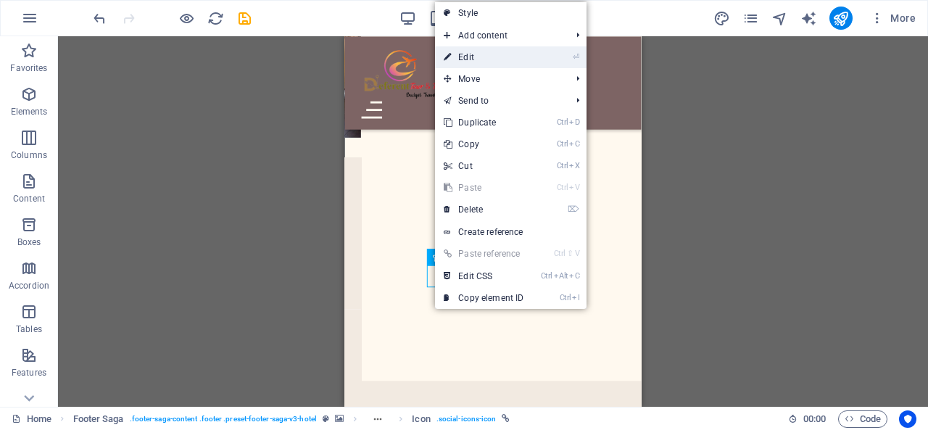
click at [498, 50] on link "⏎ Edit" at bounding box center [483, 57] width 97 height 22
select select "xMidYMid"
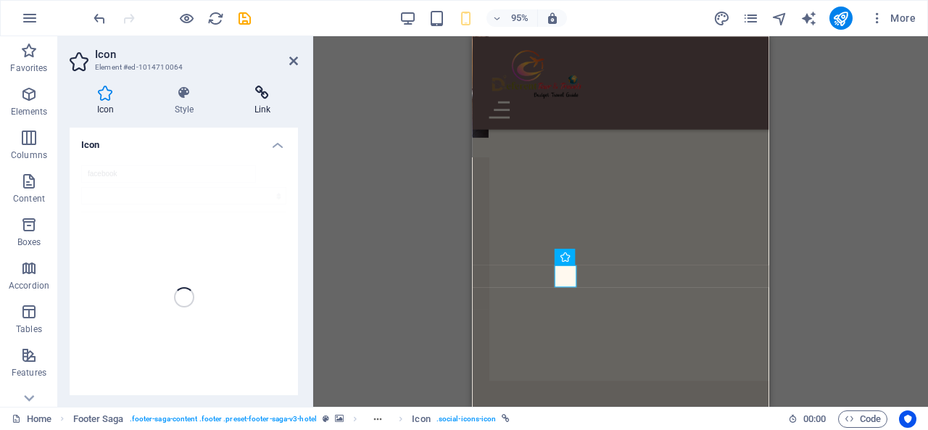
click at [267, 105] on h4 "Link" at bounding box center [262, 101] width 71 height 30
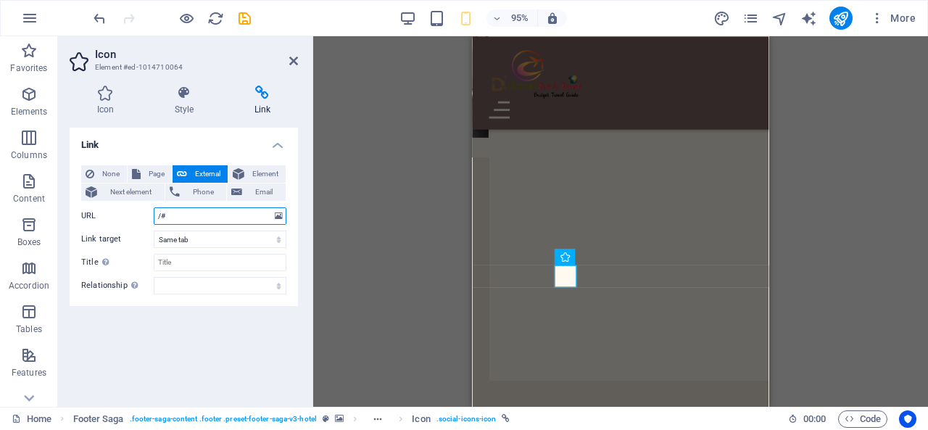
click at [181, 214] on input "/#" at bounding box center [220, 215] width 133 height 17
click at [181, 94] on icon at bounding box center [184, 93] width 74 height 14
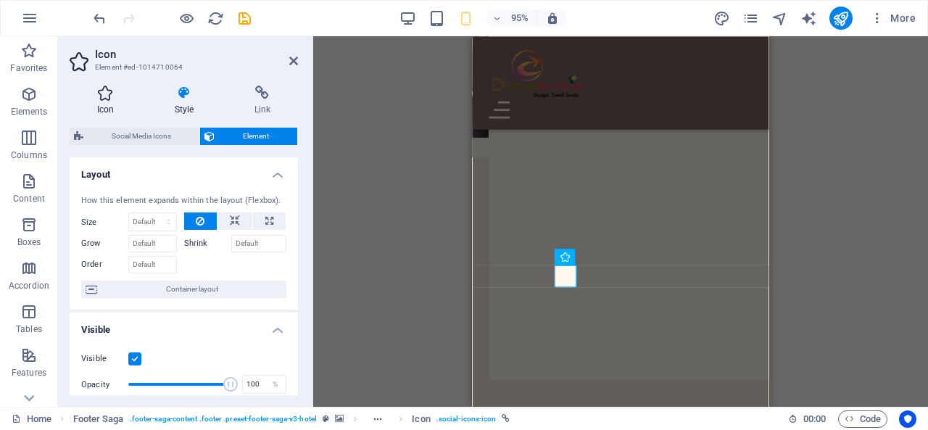
click at [84, 94] on icon at bounding box center [106, 93] width 72 height 14
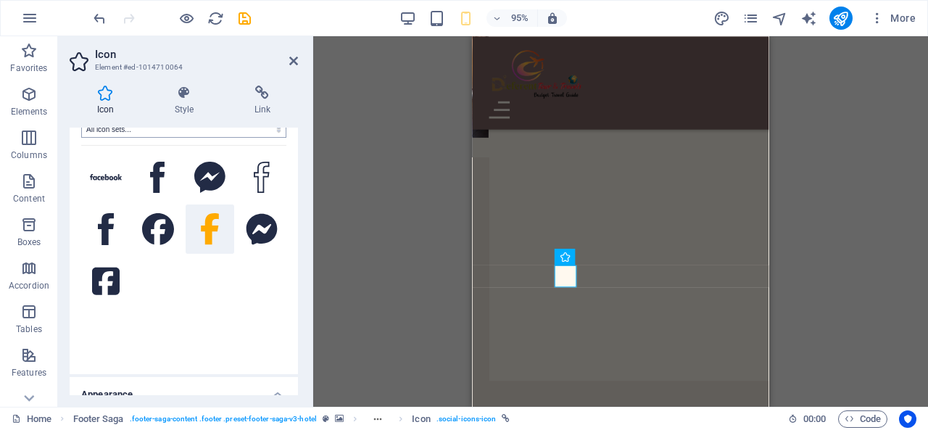
scroll to position [56, 0]
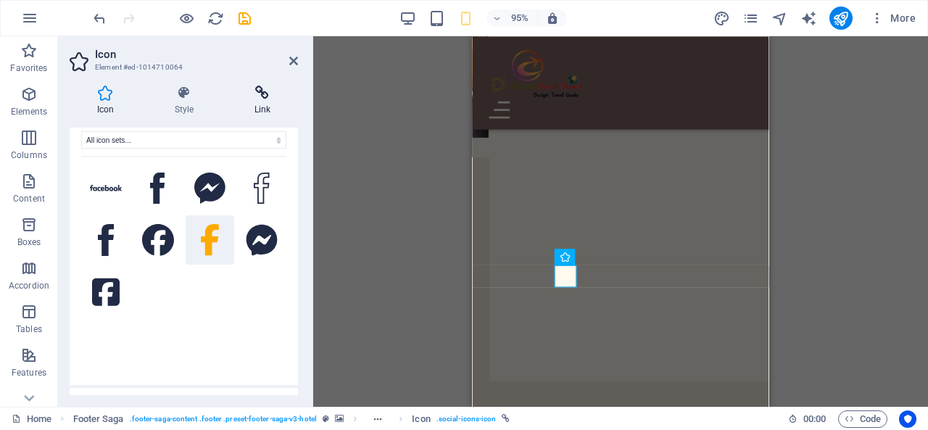
click at [275, 95] on icon at bounding box center [262, 93] width 71 height 14
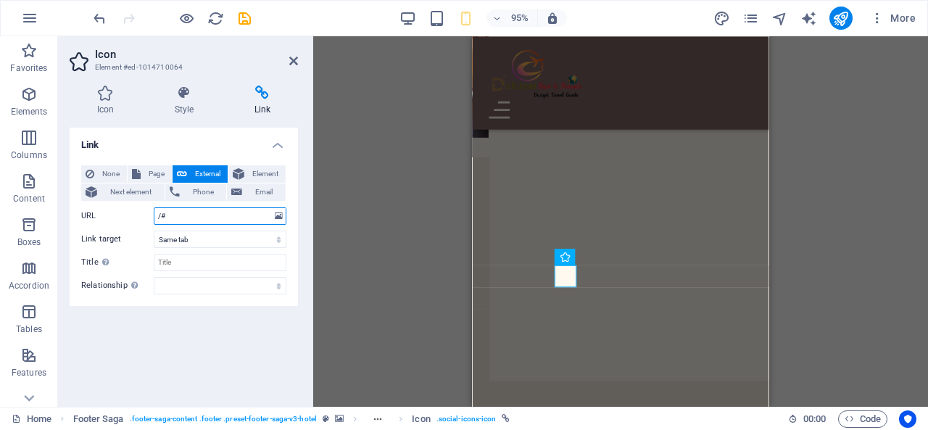
click at [217, 215] on input "/#" at bounding box center [220, 215] width 133 height 17
drag, startPoint x: 216, startPoint y: 215, endPoint x: 159, endPoint y: 217, distance: 56.6
click at [159, 217] on input "/#" at bounding box center [220, 215] width 133 height 17
click at [157, 216] on input "/#" at bounding box center [220, 215] width 133 height 17
drag, startPoint x: 157, startPoint y: 216, endPoint x: 183, endPoint y: 215, distance: 26.1
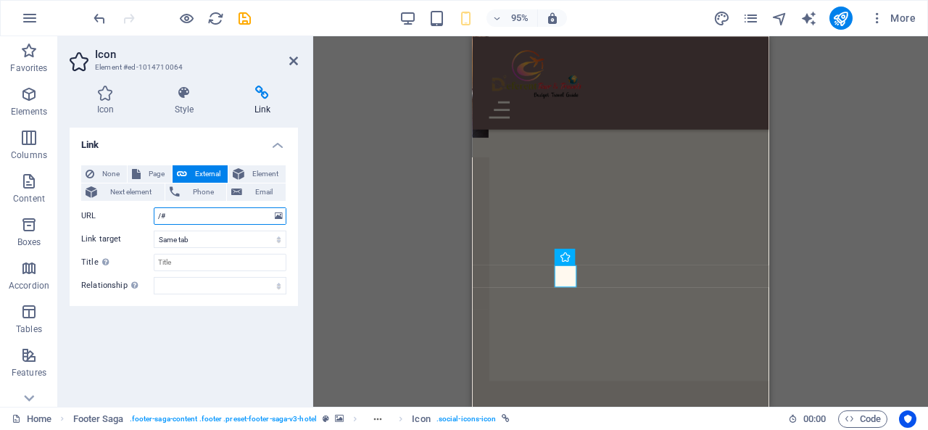
click at [185, 215] on input "/#" at bounding box center [220, 215] width 133 height 17
paste input "https://www.facebook.com/share/16ECGyjeoN/"
type input "https://www.facebook.com/share/16ECGyjeoN/"
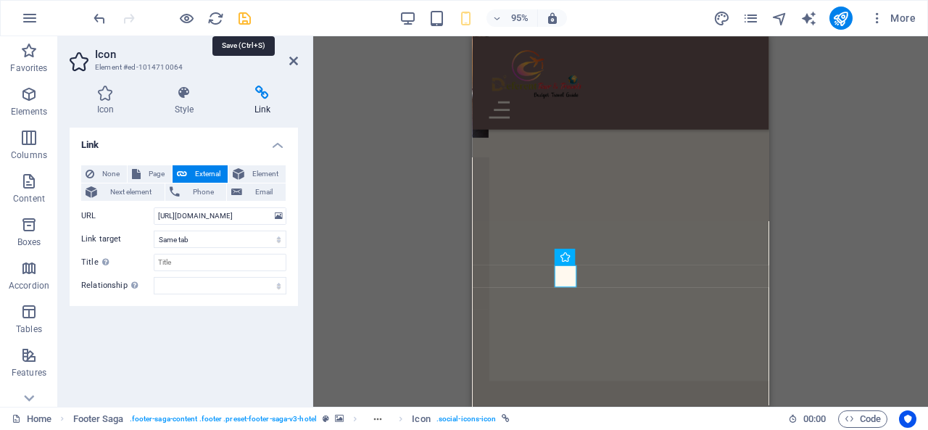
click at [241, 16] on icon "save" at bounding box center [244, 18] width 17 height 17
checkbox input "false"
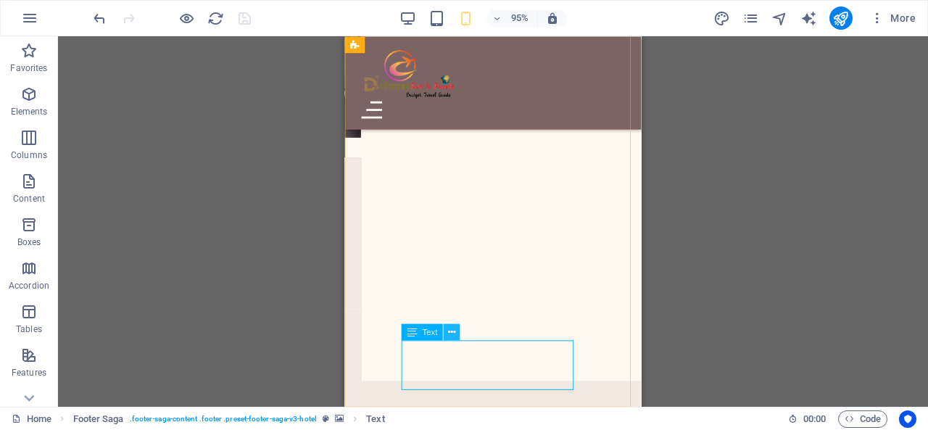
click at [449, 334] on icon at bounding box center [451, 332] width 7 height 14
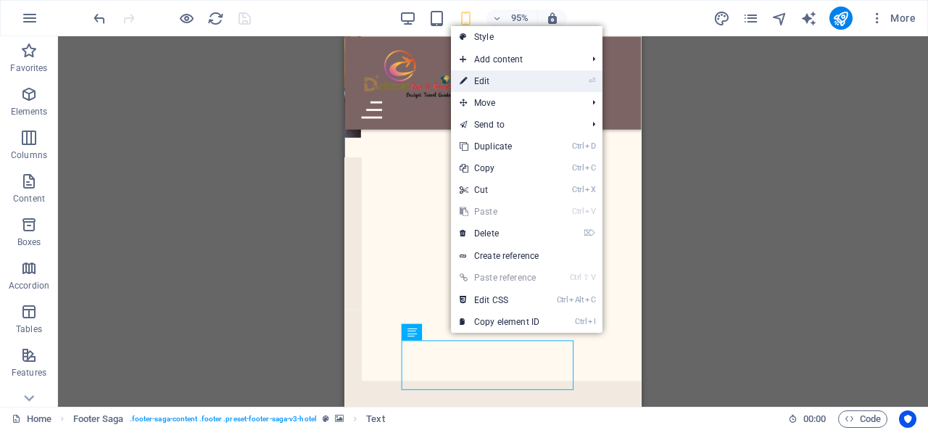
click at [554, 73] on li "⏎ Edit" at bounding box center [526, 81] width 151 height 22
click at [548, 85] on link "⏎ Edit" at bounding box center [499, 81] width 97 height 22
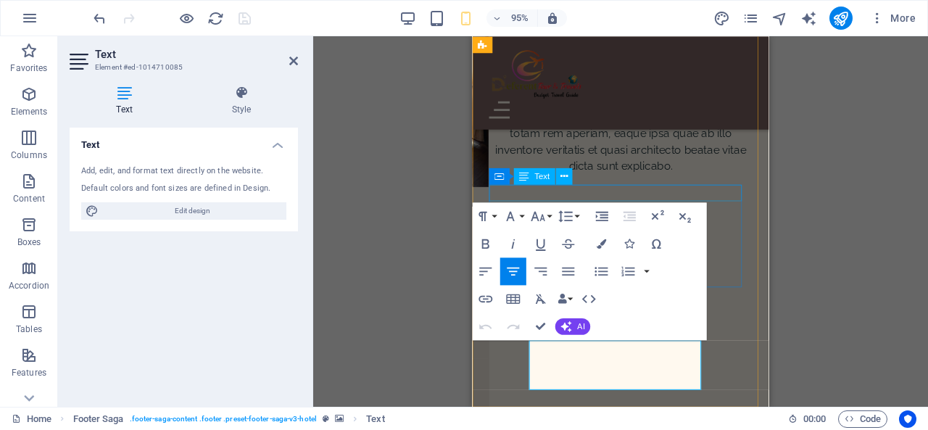
scroll to position [5996, 0]
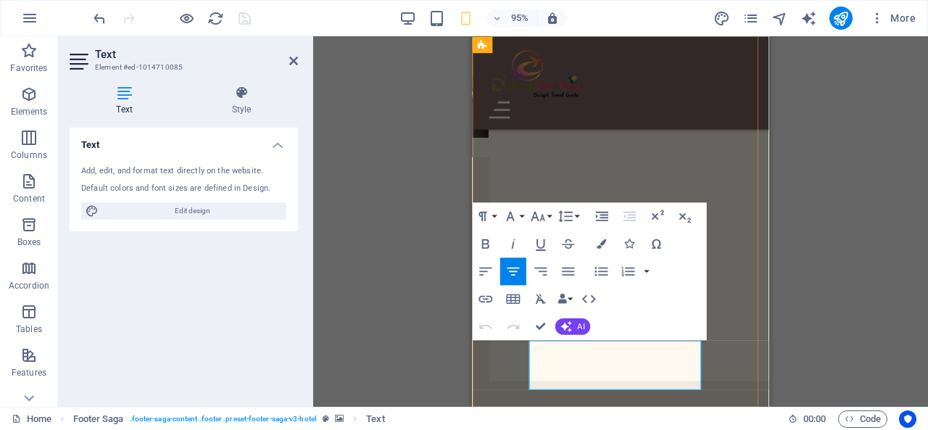
drag, startPoint x: 629, startPoint y: 364, endPoint x: 716, endPoint y: 363, distance: 87.0
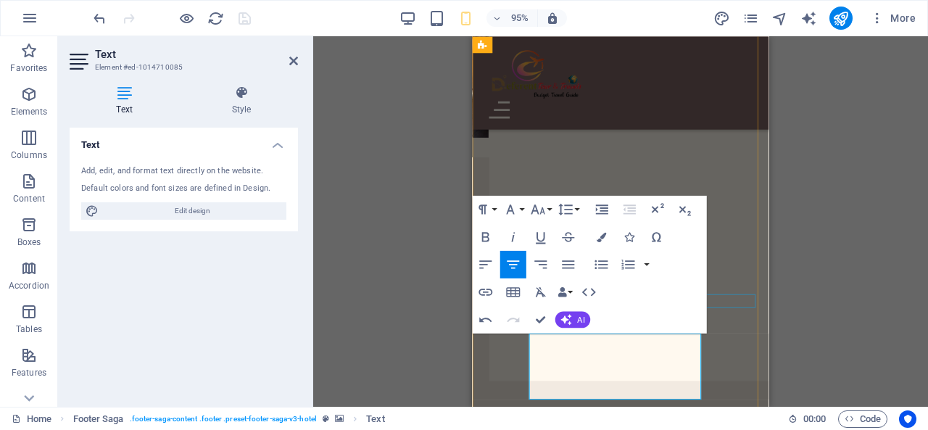
scroll to position [6013, 0]
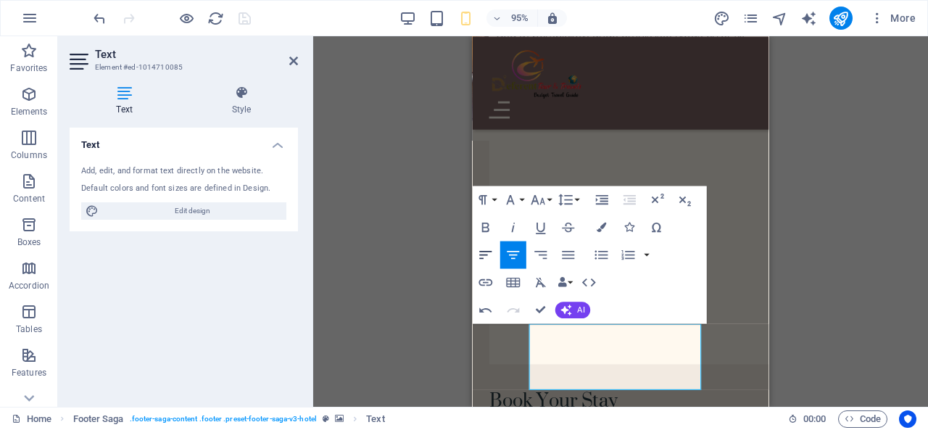
click at [483, 258] on icon "button" at bounding box center [485, 255] width 12 height 8
click at [510, 252] on icon "button" at bounding box center [513, 255] width 12 height 8
click at [472, 246] on div "H1 Banner Banner Container Date & Time Banner Horizontal Form Container Banner …" at bounding box center [620, 221] width 615 height 370
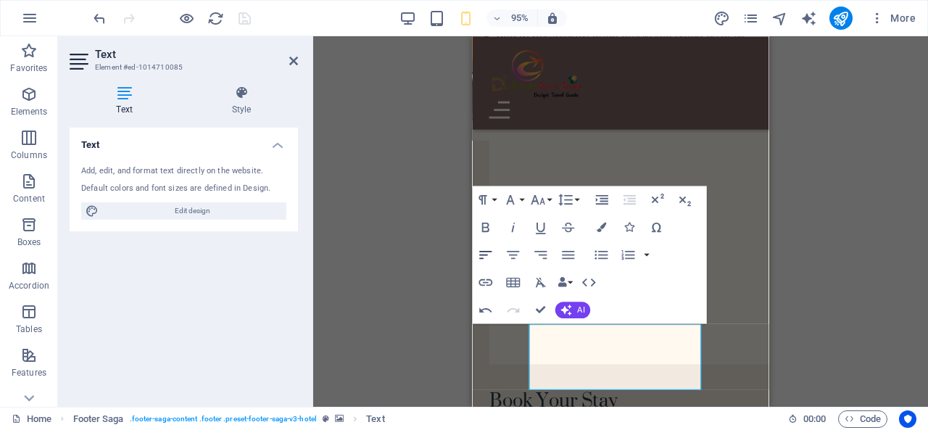
click at [489, 254] on icon "button" at bounding box center [485, 254] width 17 height 17
click at [487, 252] on icon "button" at bounding box center [485, 255] width 12 height 8
click at [541, 252] on icon "button" at bounding box center [540, 255] width 12 height 8
click at [565, 252] on icon "button" at bounding box center [568, 255] width 12 height 8
click at [595, 252] on icon "button" at bounding box center [601, 254] width 17 height 17
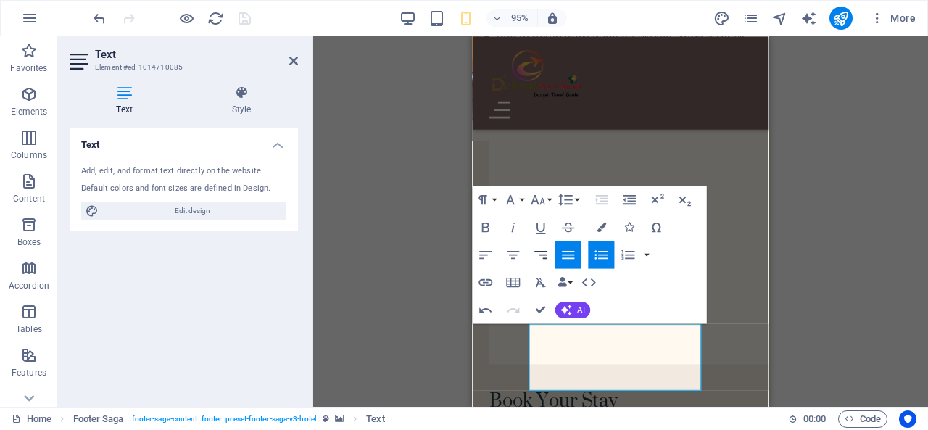
click at [547, 254] on icon "button" at bounding box center [540, 254] width 17 height 17
click at [511, 255] on icon "button" at bounding box center [513, 255] width 12 height 8
click at [680, 199] on icon "button" at bounding box center [684, 199] width 17 height 17
click at [681, 199] on icon "button" at bounding box center [685, 200] width 12 height 9
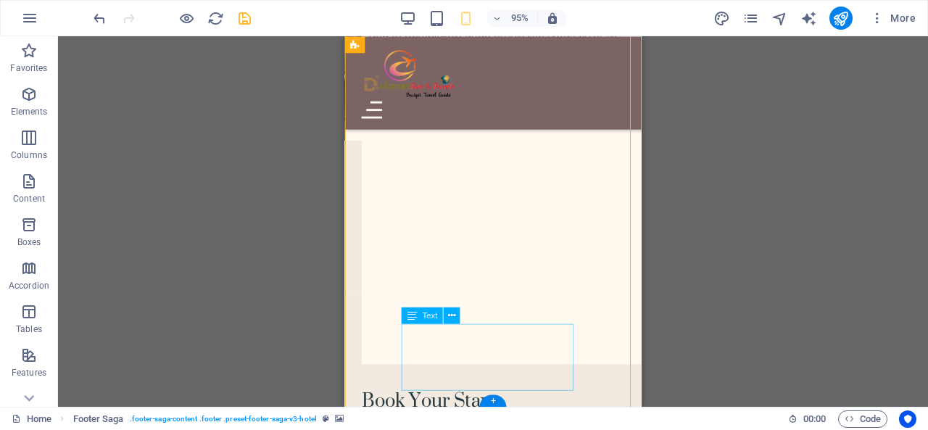
click at [449, 316] on icon at bounding box center [451, 315] width 7 height 14
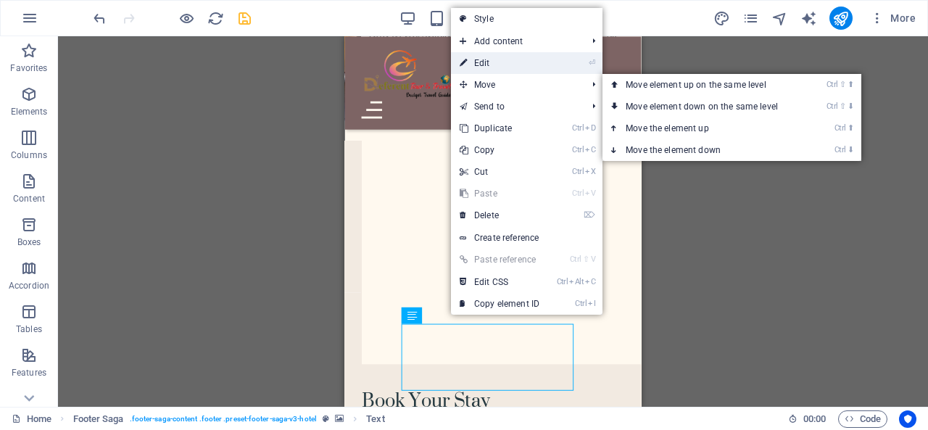
drag, startPoint x: 495, startPoint y: 79, endPoint x: 498, endPoint y: 72, distance: 7.8
click at [497, 73] on ul "Style Add content Ctrl 1 Headline Ctrl 2 Text Ctrl 3 Image Ctrl 4 Container Ctr…" at bounding box center [526, 161] width 151 height 307
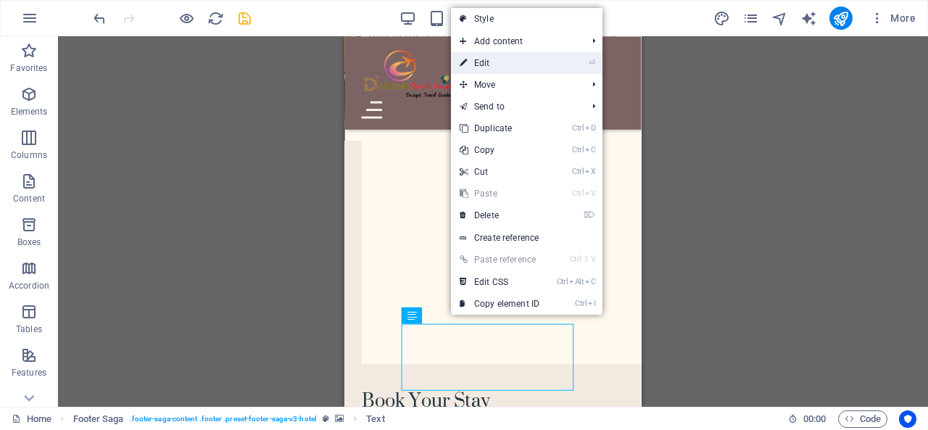
click at [499, 65] on link "⏎ Edit" at bounding box center [499, 63] width 97 height 22
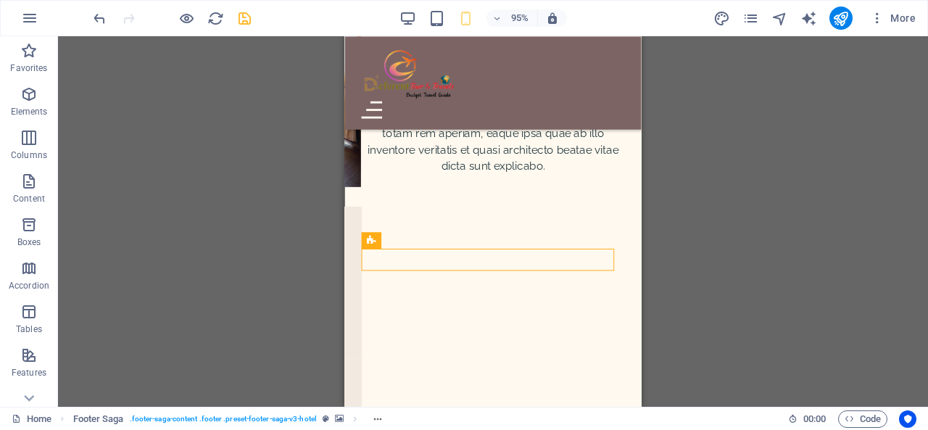
scroll to position [6013, 0]
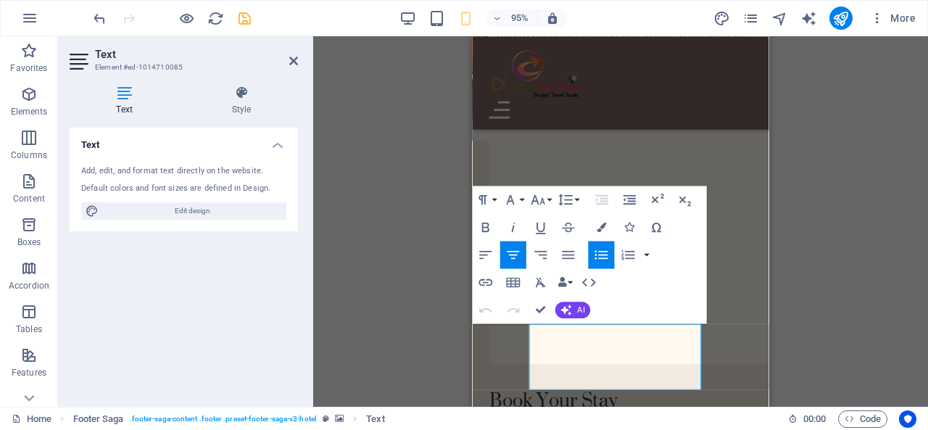
drag, startPoint x: 711, startPoint y: 405, endPoint x: 721, endPoint y: 409, distance: 10.8
click at [544, 198] on icon "button" at bounding box center [538, 199] width 17 height 17
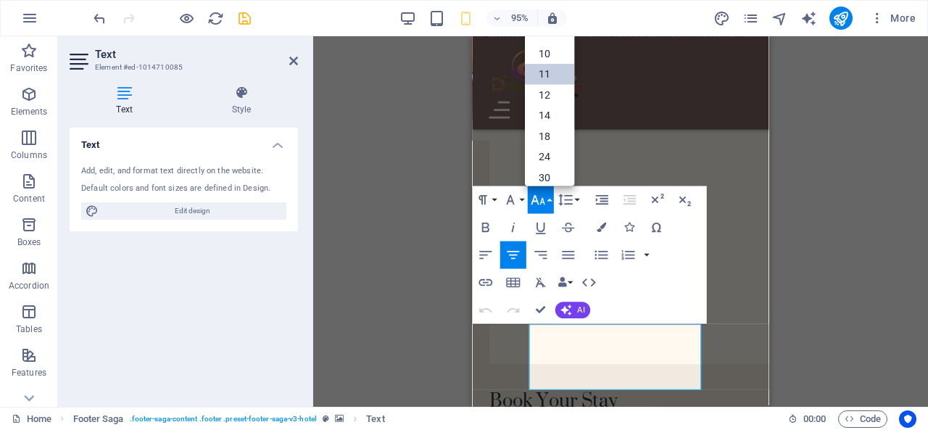
click at [549, 72] on link "11" at bounding box center [549, 74] width 49 height 21
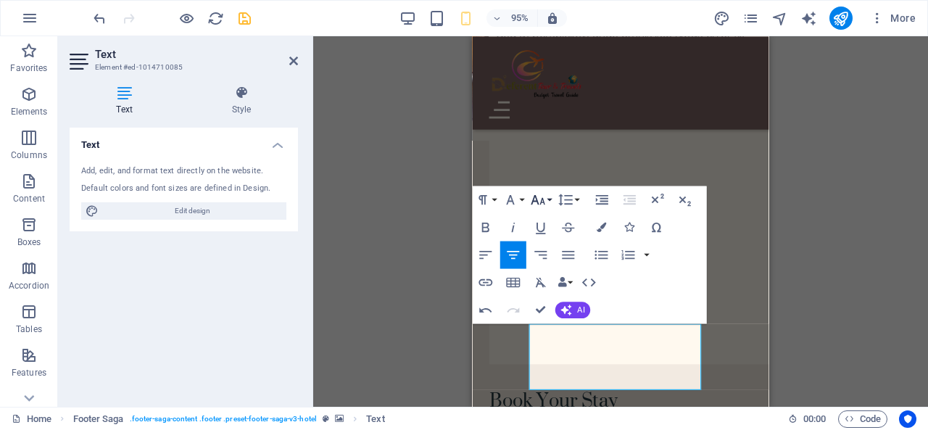
click at [548, 196] on button "Font Size" at bounding box center [541, 200] width 26 height 28
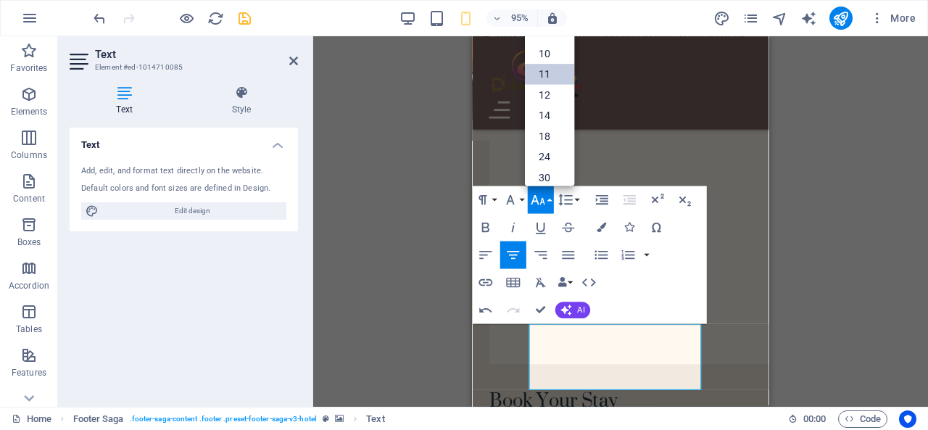
scroll to position [81, 0]
click at [547, 41] on link "14" at bounding box center [549, 38] width 49 height 20
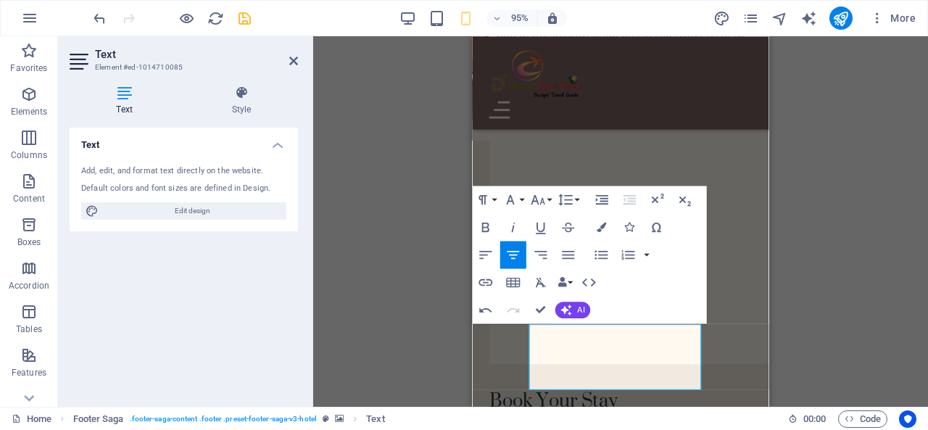
click at [868, 262] on div "H1 Banner Banner Container Date & Time Banner Horizontal Form Container Banner …" at bounding box center [620, 221] width 615 height 370
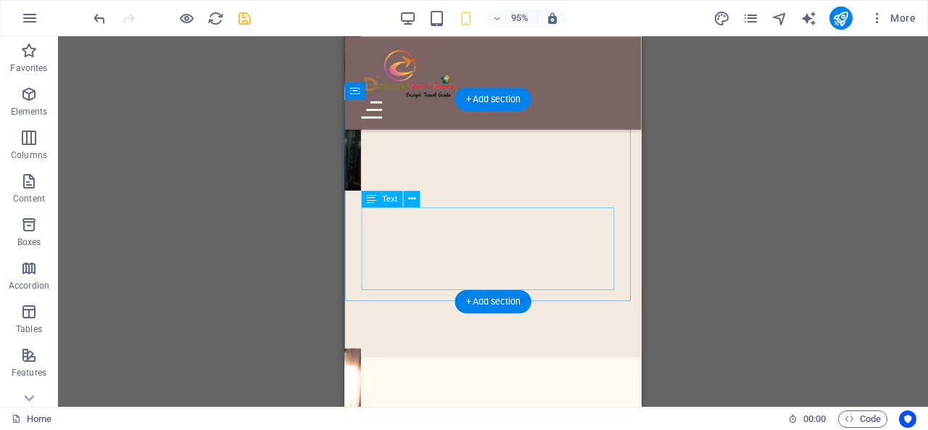
scroll to position [4708, 0]
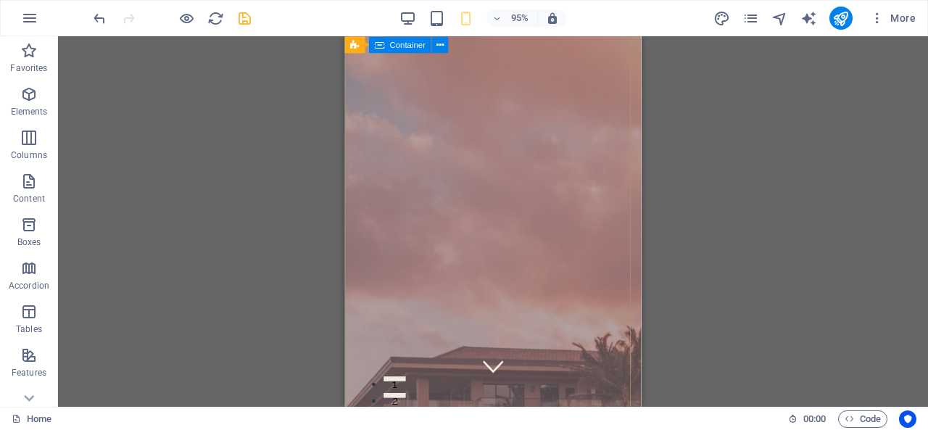
scroll to position [0, 0]
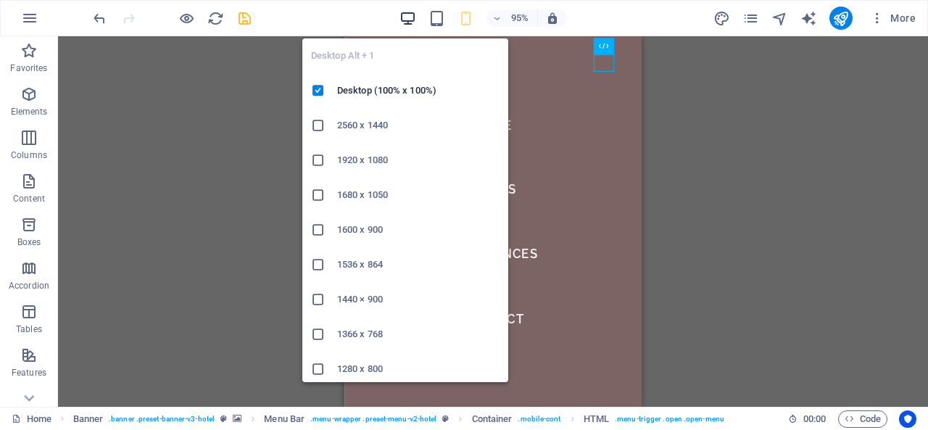
click at [413, 18] on icon "button" at bounding box center [407, 18] width 17 height 17
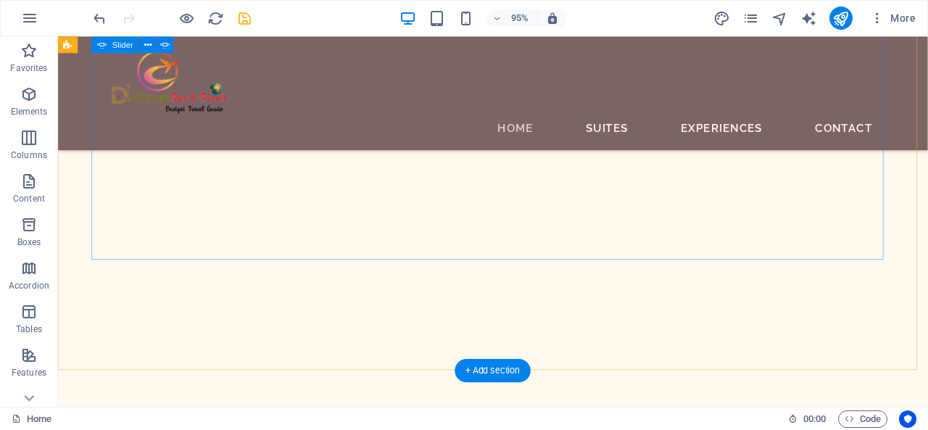
scroll to position [3052, 0]
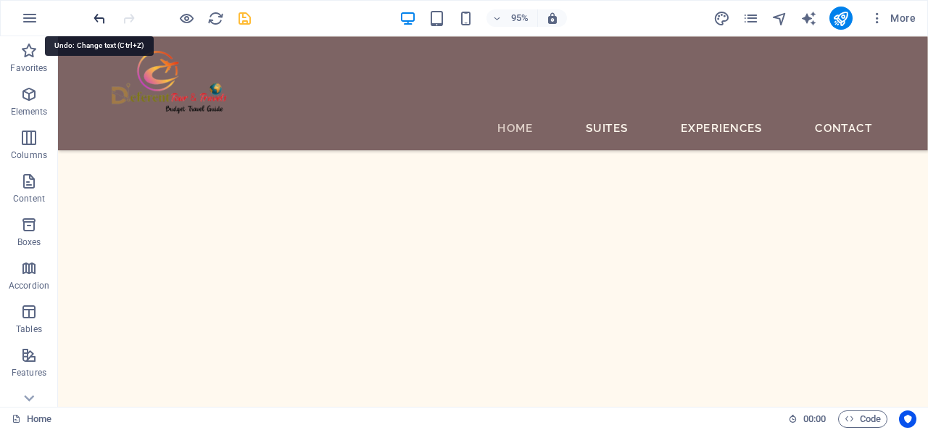
click at [103, 14] on icon "undo" at bounding box center [99, 18] width 17 height 17
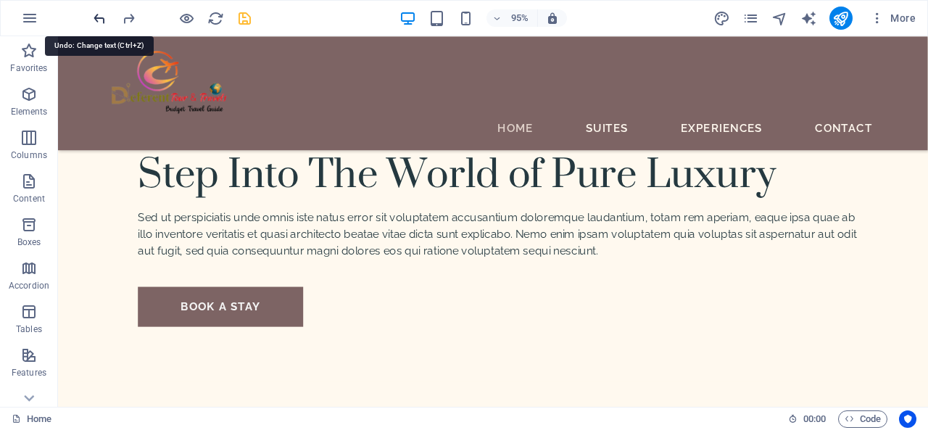
scroll to position [5227, 0]
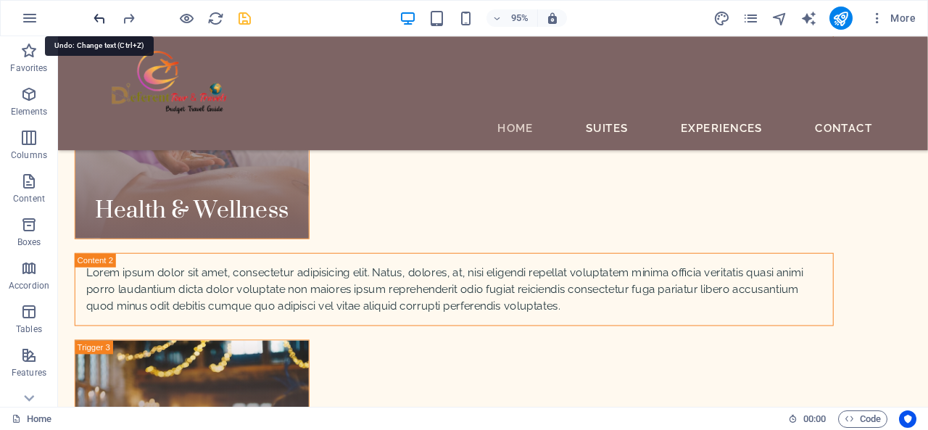
click at [103, 14] on icon "undo" at bounding box center [99, 18] width 17 height 17
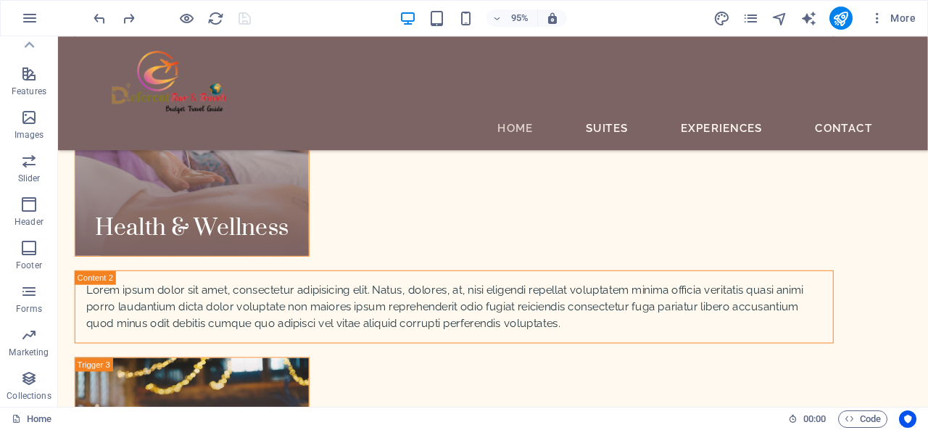
scroll to position [0, 0]
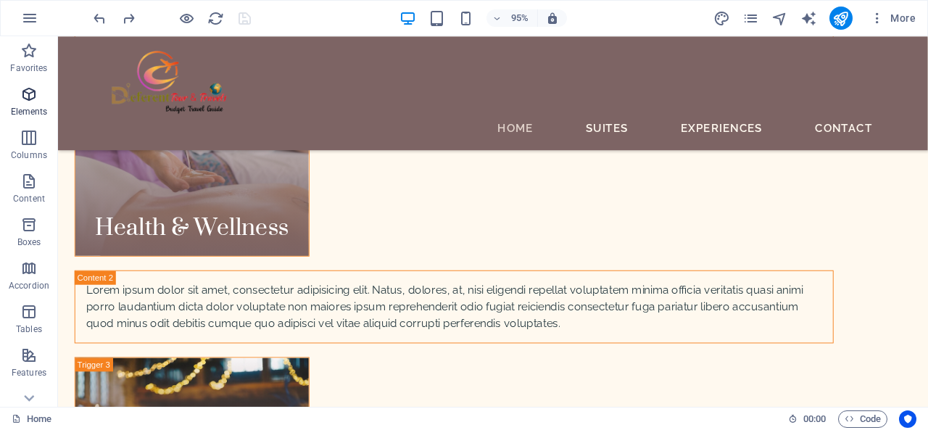
click at [31, 101] on icon "button" at bounding box center [28, 94] width 17 height 17
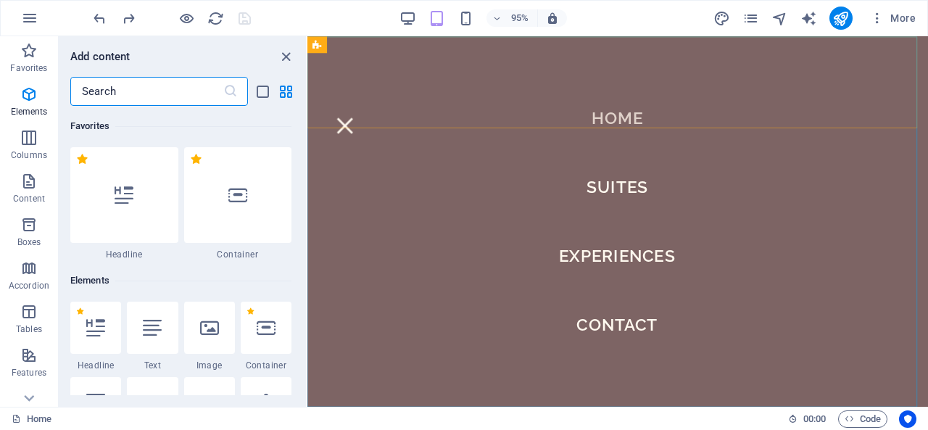
scroll to position [154, 0]
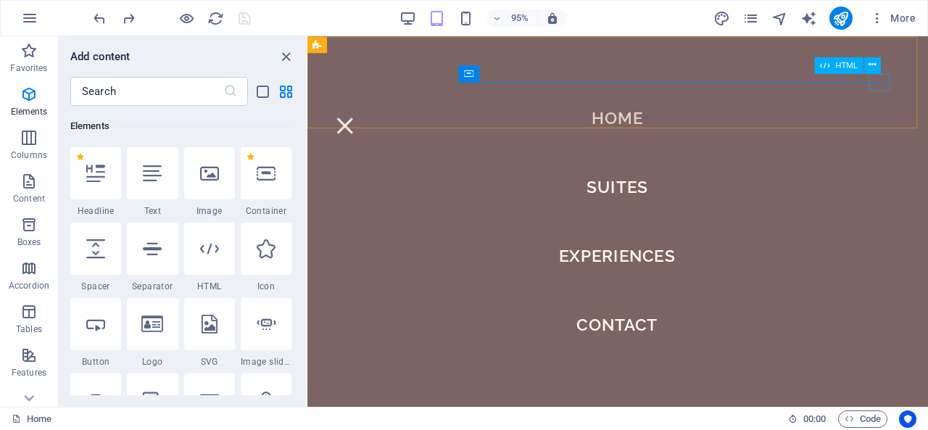
click at [358, 121] on div "Menu" at bounding box center [347, 130] width 22 height 18
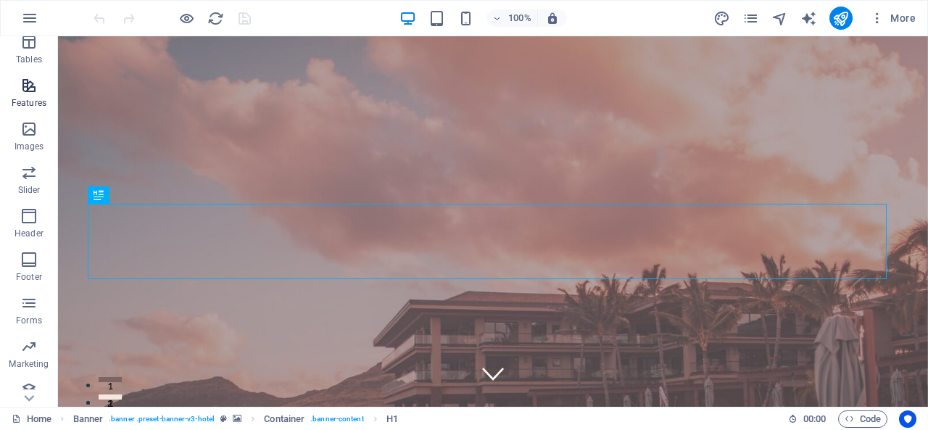
scroll to position [281, 0]
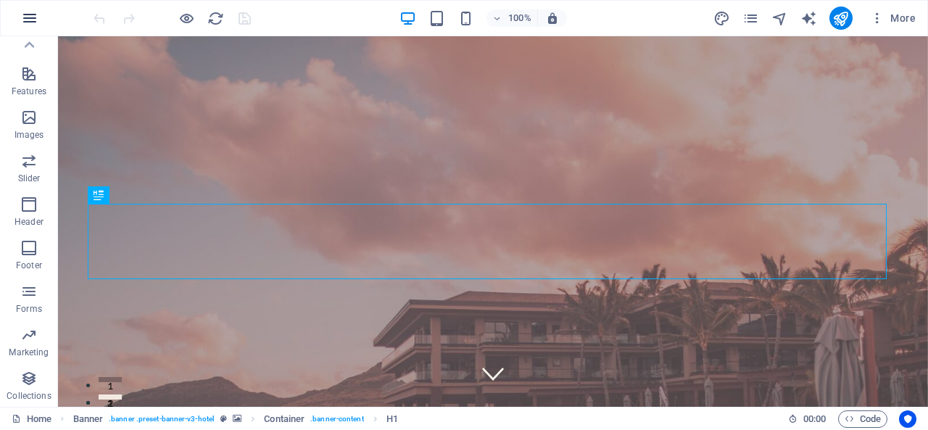
click at [25, 20] on icon "button" at bounding box center [29, 17] width 17 height 17
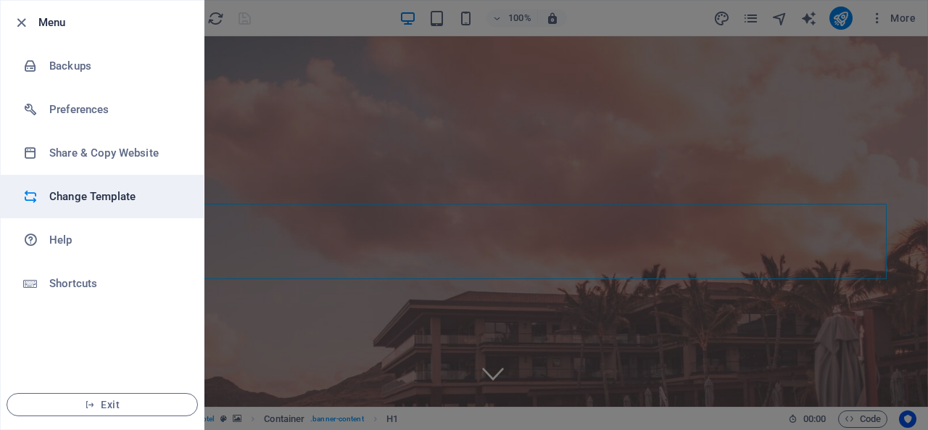
click at [93, 194] on h6 "Change Template" at bounding box center [116, 196] width 134 height 17
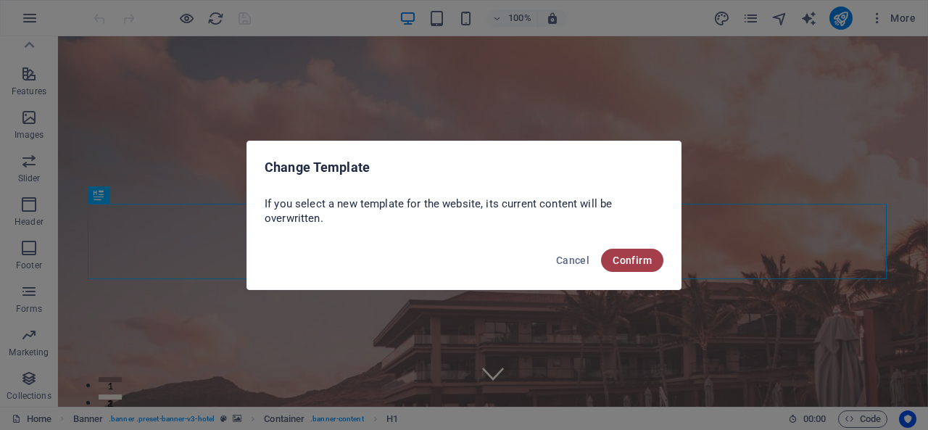
click at [610, 260] on button "Confirm" at bounding box center [632, 260] width 62 height 23
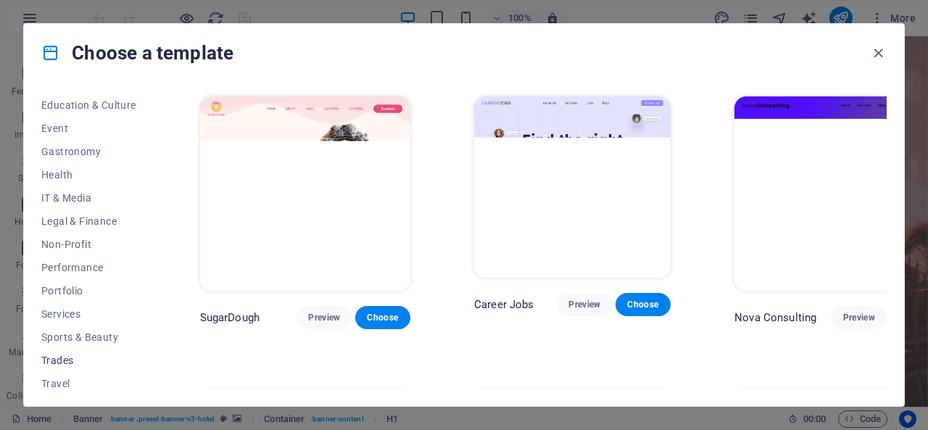
scroll to position [284, 0]
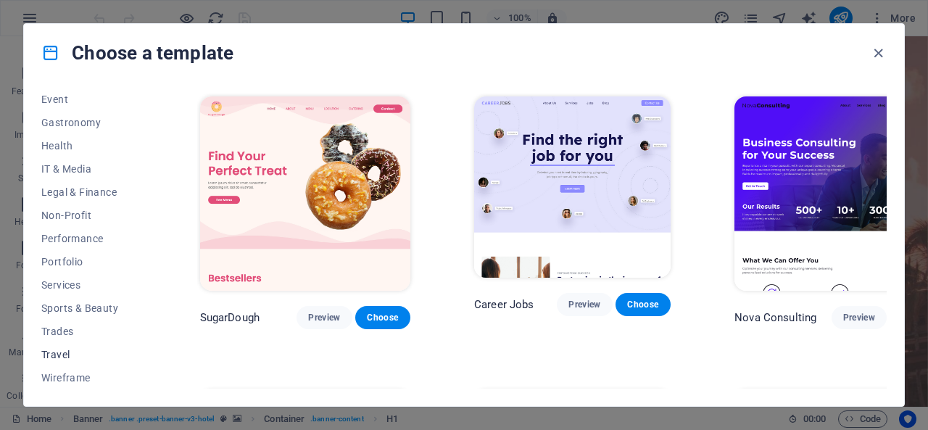
click at [91, 354] on span "Travel" at bounding box center [88, 355] width 95 height 12
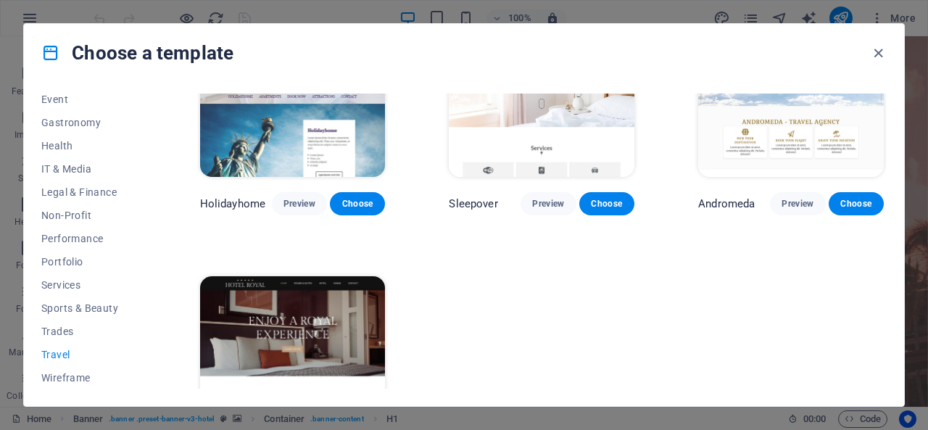
scroll to position [362, 0]
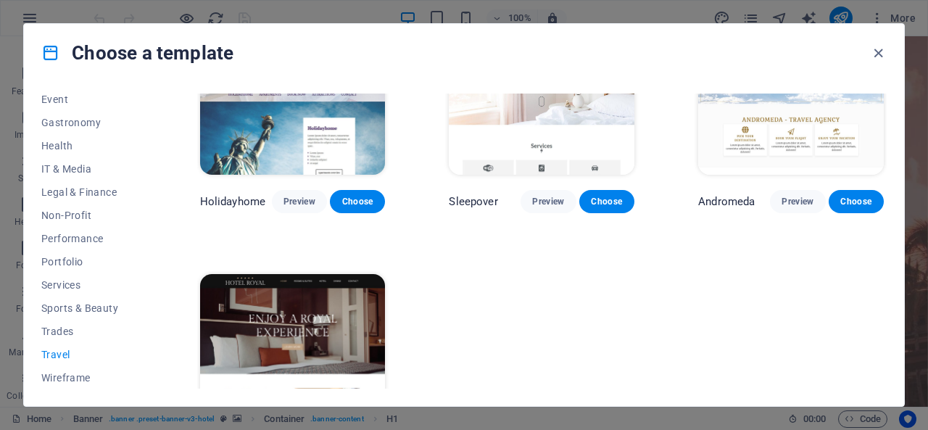
click at [54, 350] on span "Travel" at bounding box center [88, 355] width 95 height 12
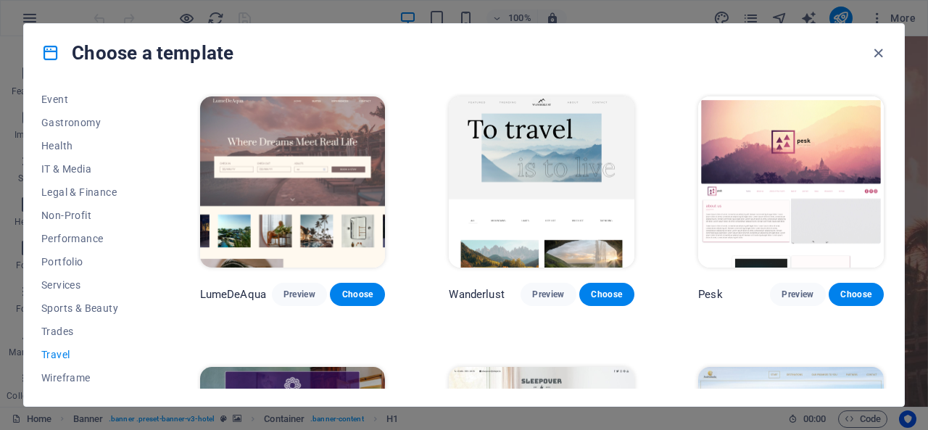
scroll to position [0, 0]
click at [558, 288] on span "Preview" at bounding box center [548, 294] width 32 height 12
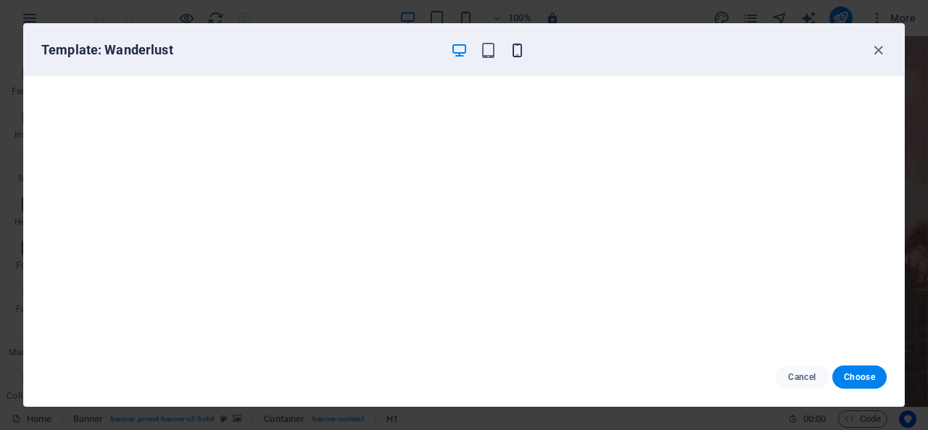
click at [521, 56] on icon "button" at bounding box center [517, 50] width 17 height 17
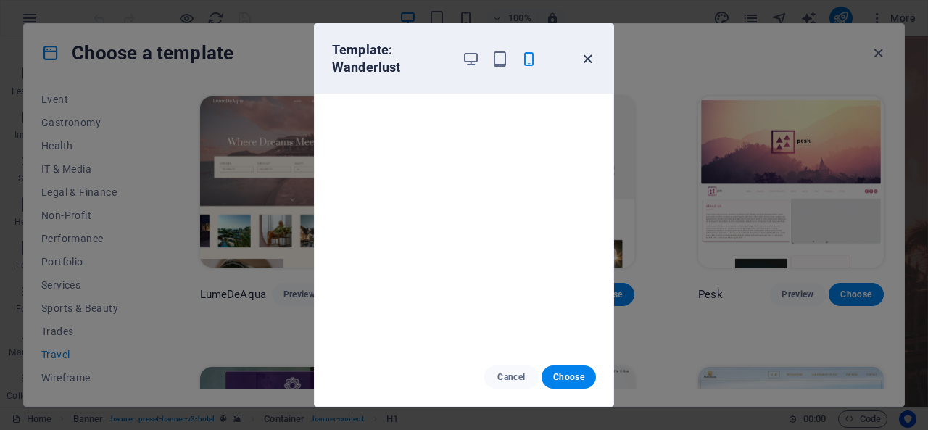
click at [593, 54] on icon "button" at bounding box center [587, 59] width 17 height 17
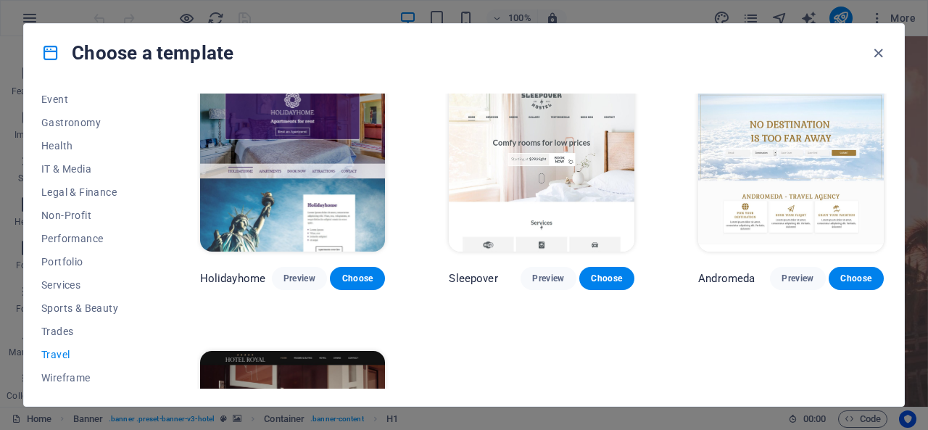
scroll to position [290, 0]
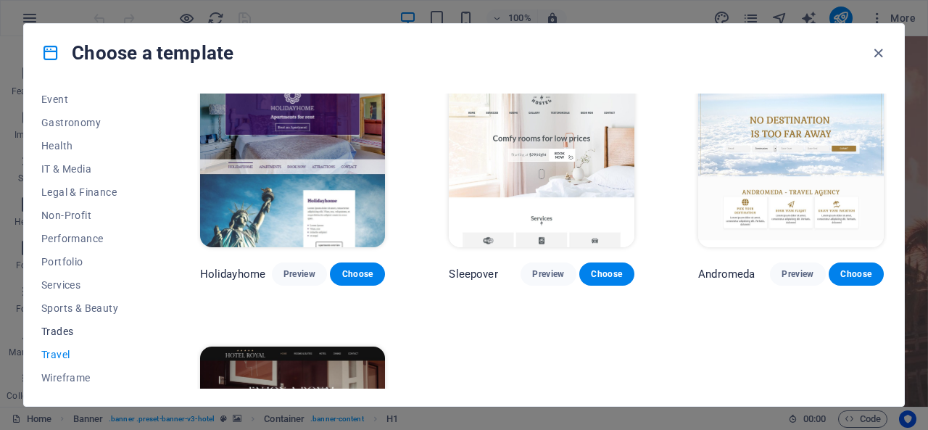
click at [61, 330] on span "Trades" at bounding box center [88, 331] width 95 height 12
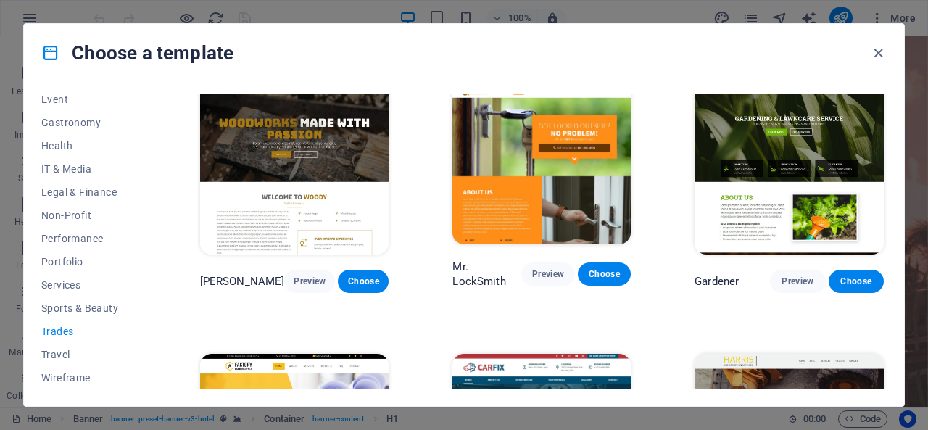
scroll to position [0, 0]
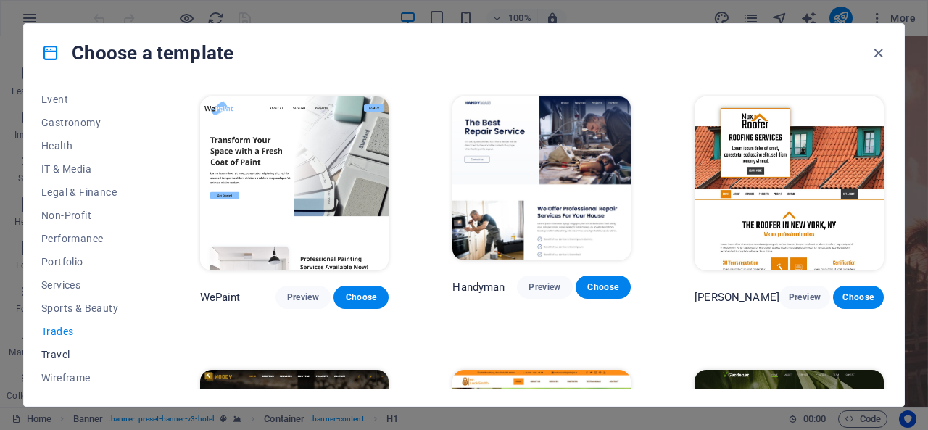
click at [70, 347] on button "Travel" at bounding box center [88, 354] width 95 height 23
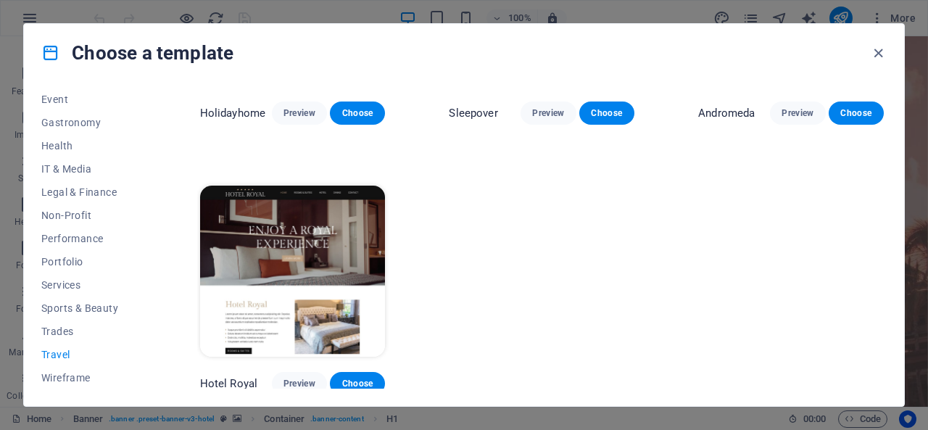
scroll to position [233, 0]
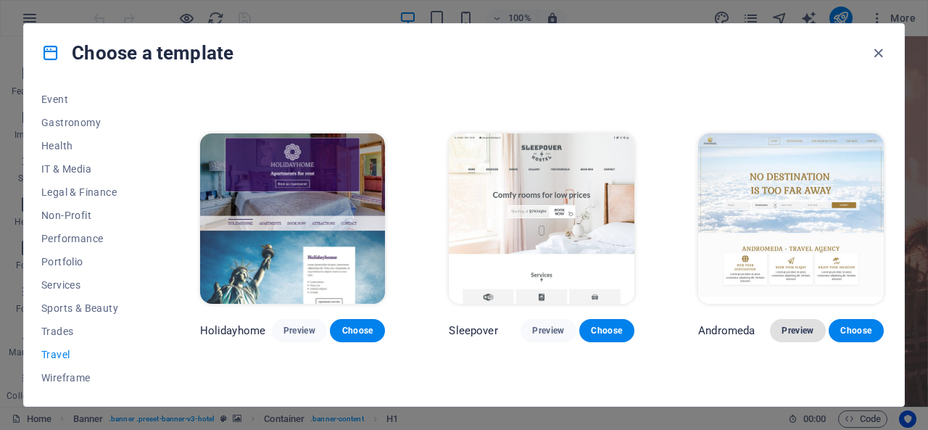
click at [781, 325] on span "Preview" at bounding box center [797, 331] width 32 height 12
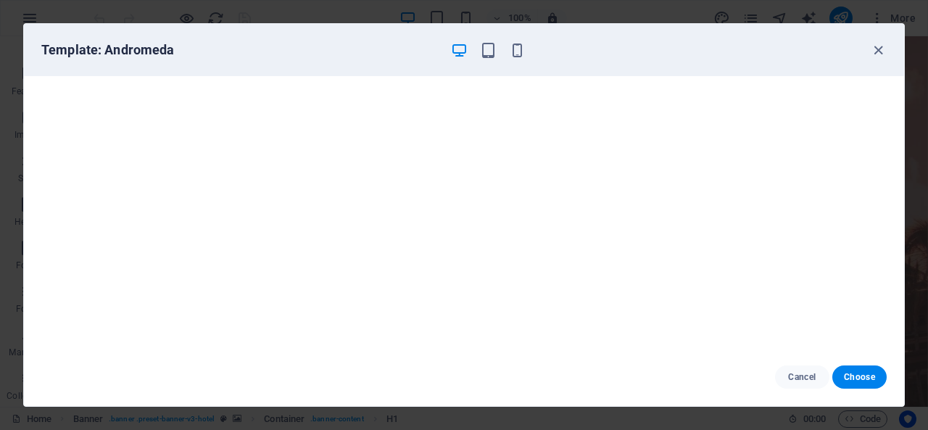
click at [514, 39] on div "Template: Andromeda" at bounding box center [464, 50] width 880 height 52
click at [514, 48] on icon "button" at bounding box center [517, 50] width 17 height 17
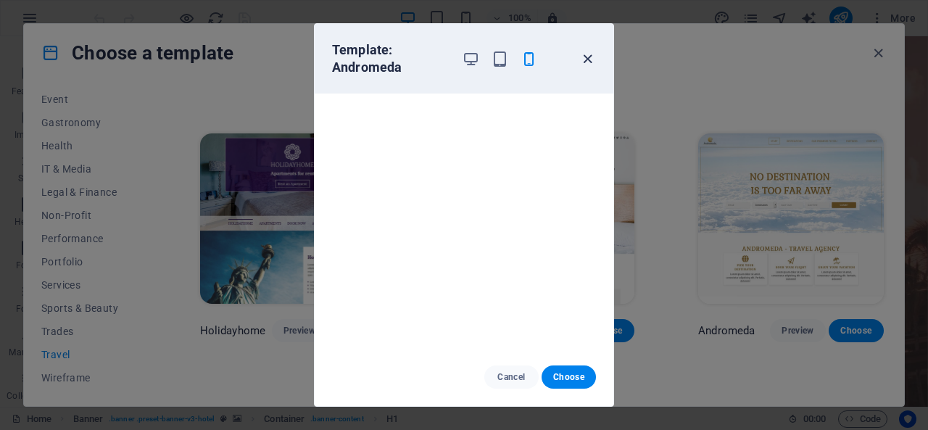
click at [586, 56] on icon "button" at bounding box center [587, 59] width 17 height 17
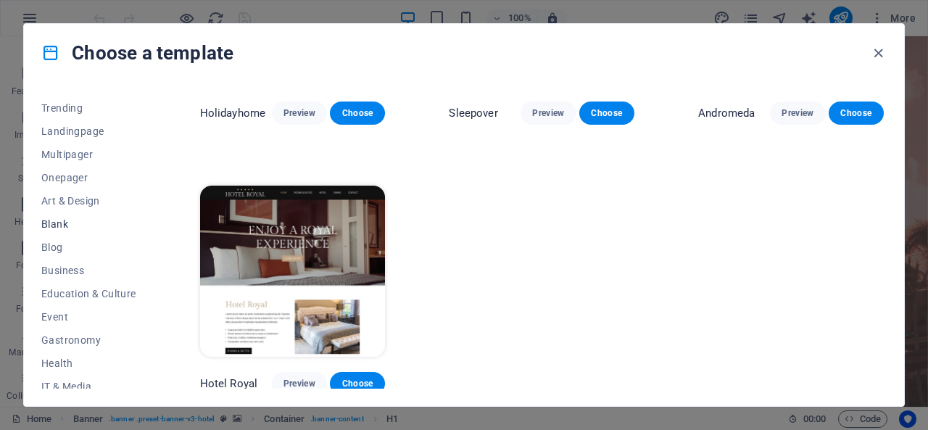
scroll to position [0, 0]
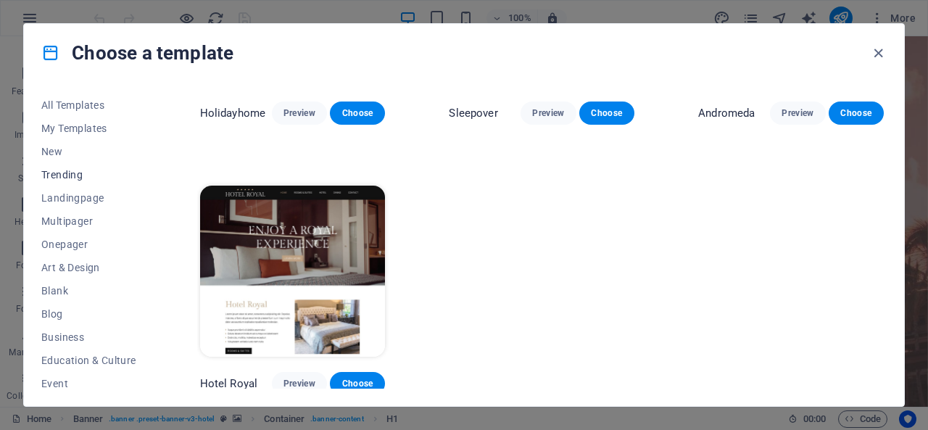
click at [96, 167] on button "Trending" at bounding box center [88, 174] width 95 height 23
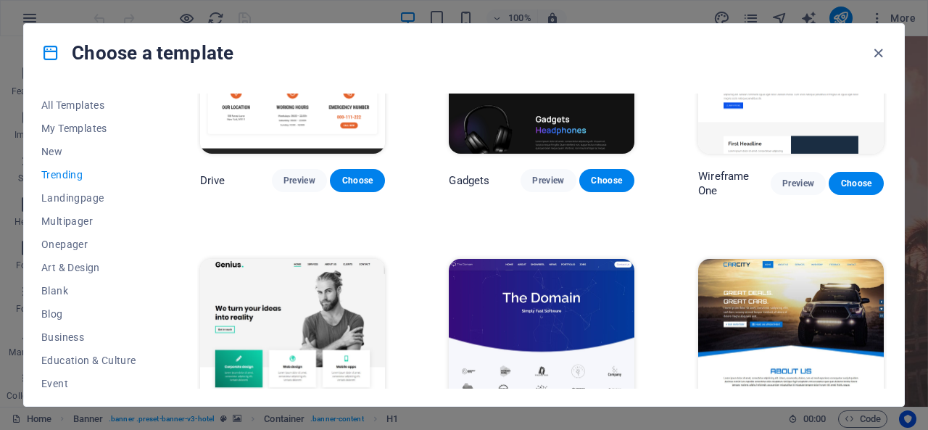
scroll to position [912, 0]
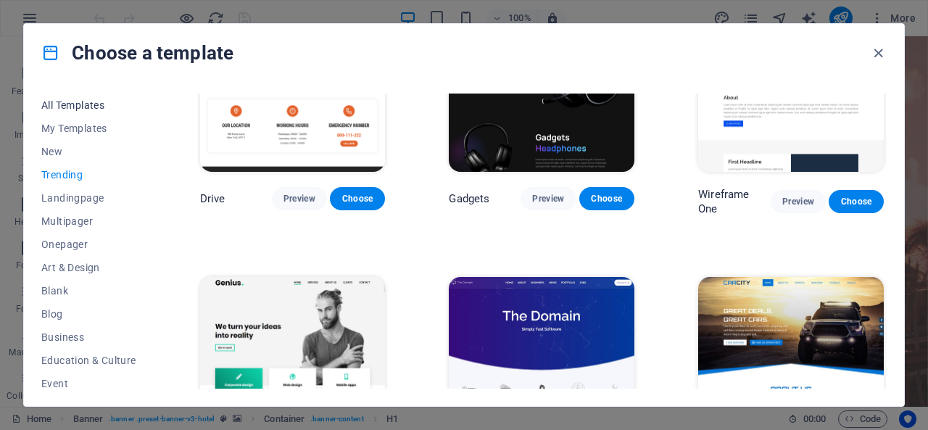
click at [112, 94] on button "All Templates" at bounding box center [88, 105] width 95 height 23
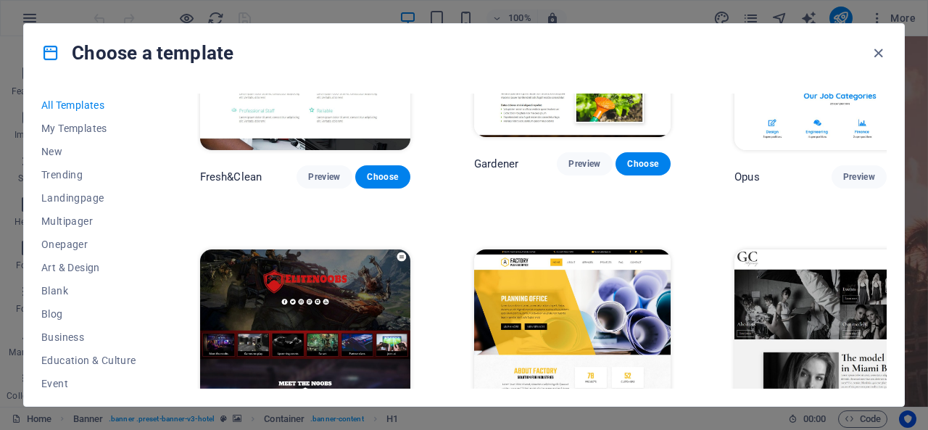
scroll to position [10410, 0]
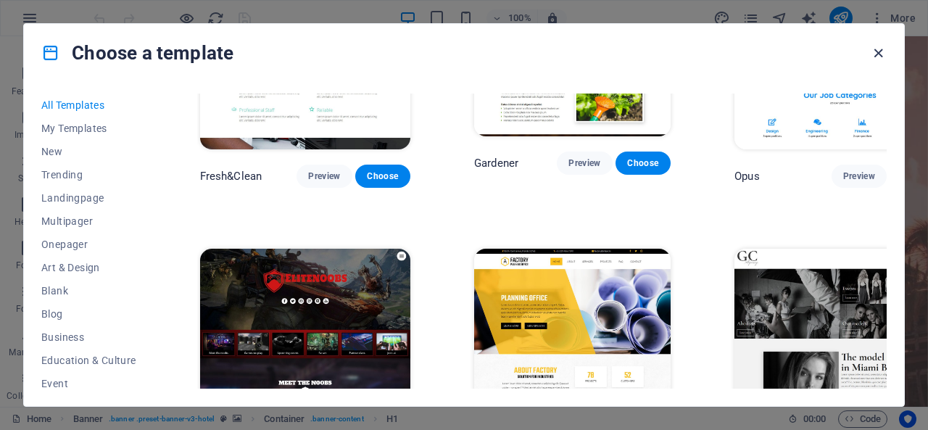
drag, startPoint x: 883, startPoint y: 50, endPoint x: 821, endPoint y: 14, distance: 71.5
click at [883, 50] on icon "button" at bounding box center [878, 53] width 17 height 17
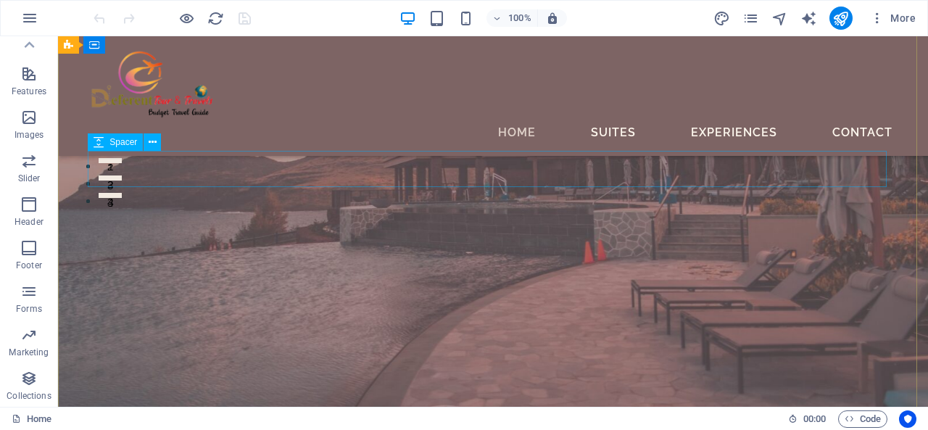
scroll to position [0, 0]
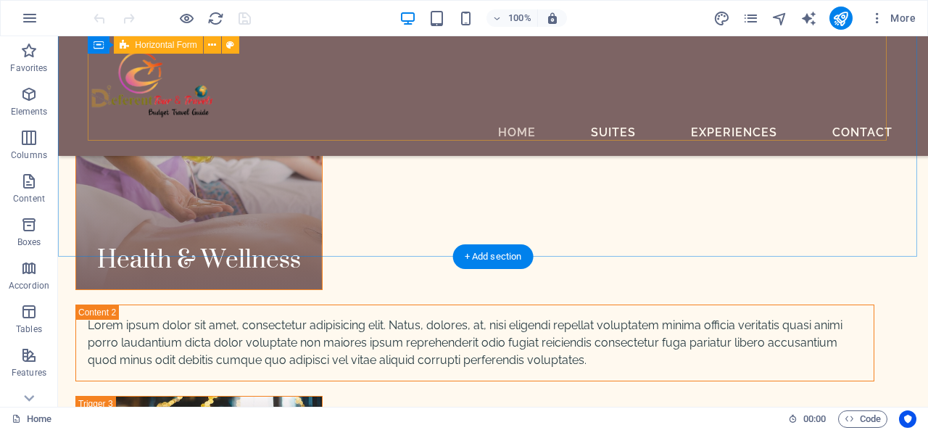
scroll to position [5000, 0]
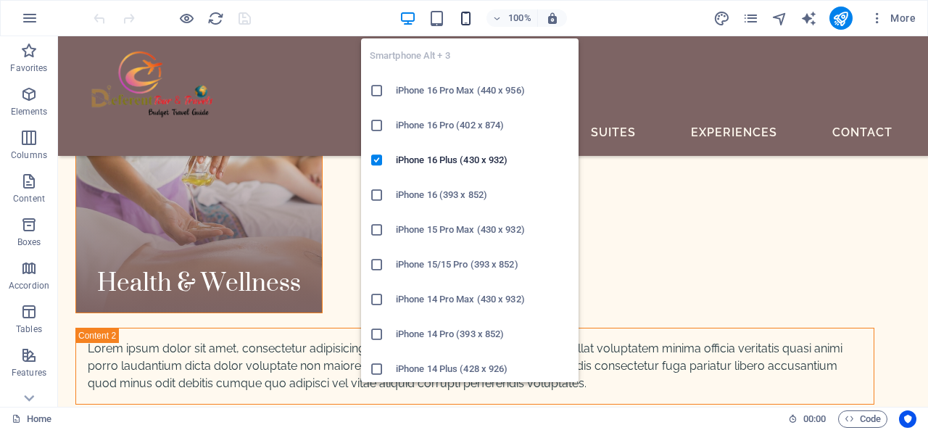
click at [462, 18] on icon "button" at bounding box center [465, 18] width 17 height 17
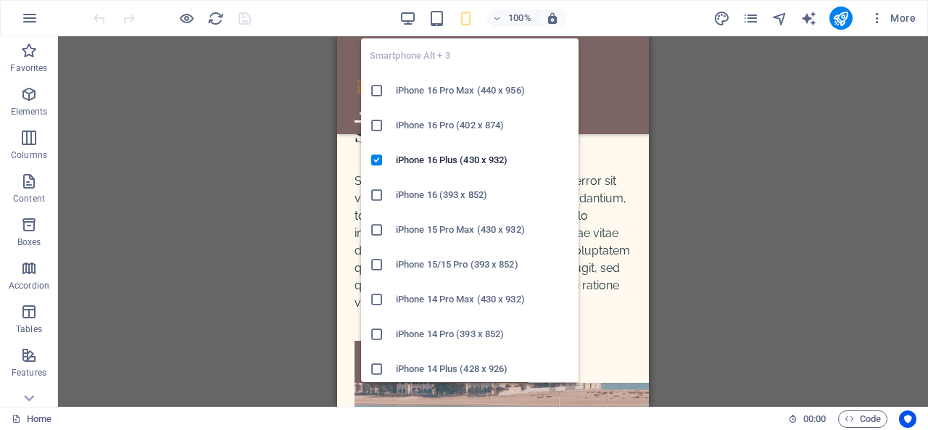
scroll to position [4985, 0]
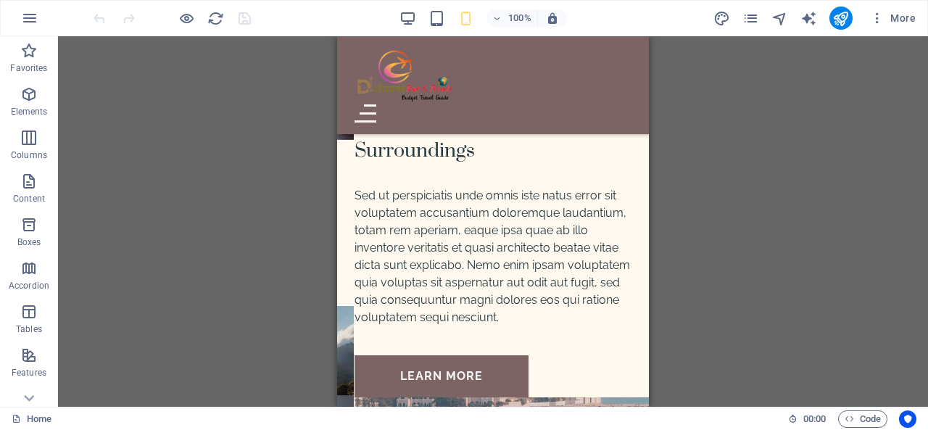
click at [175, 13] on div at bounding box center [172, 18] width 162 height 23
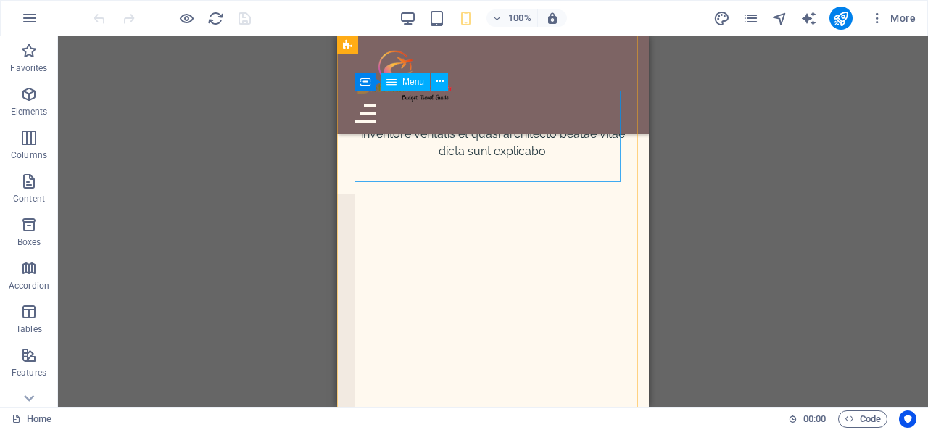
scroll to position [6015, 0]
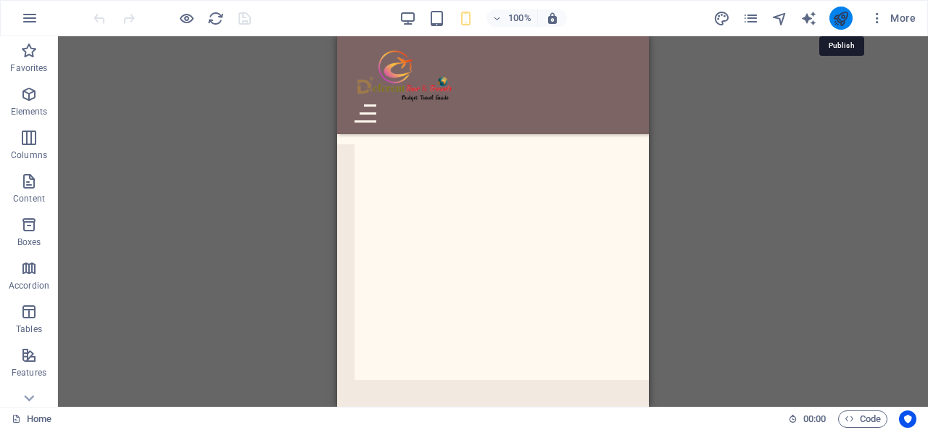
click at [837, 14] on icon "publish" at bounding box center [840, 18] width 17 height 17
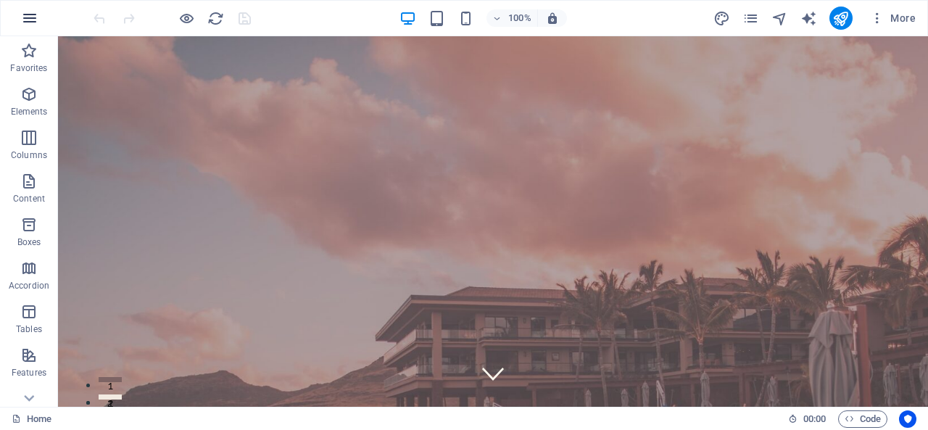
click at [29, 17] on icon "button" at bounding box center [29, 17] width 17 height 17
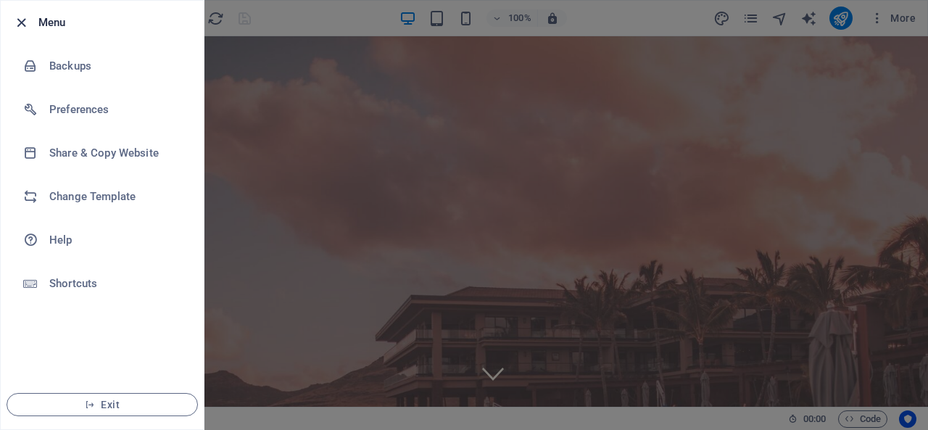
click at [28, 25] on icon "button" at bounding box center [21, 22] width 17 height 17
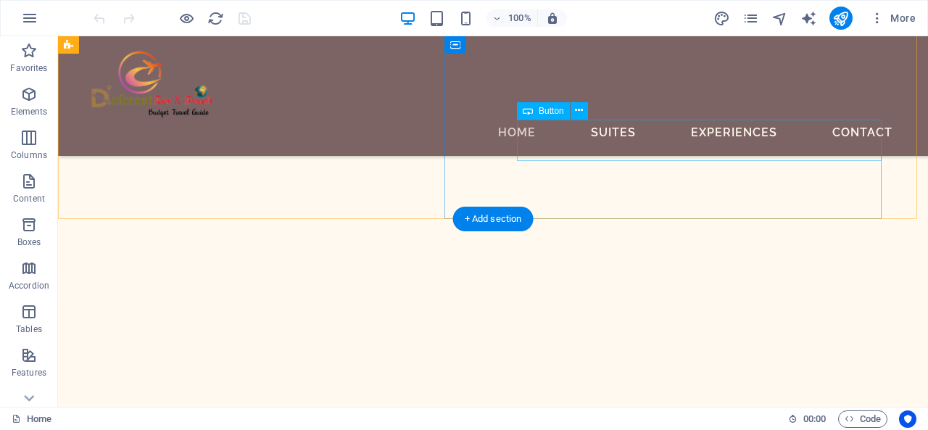
scroll to position [942, 0]
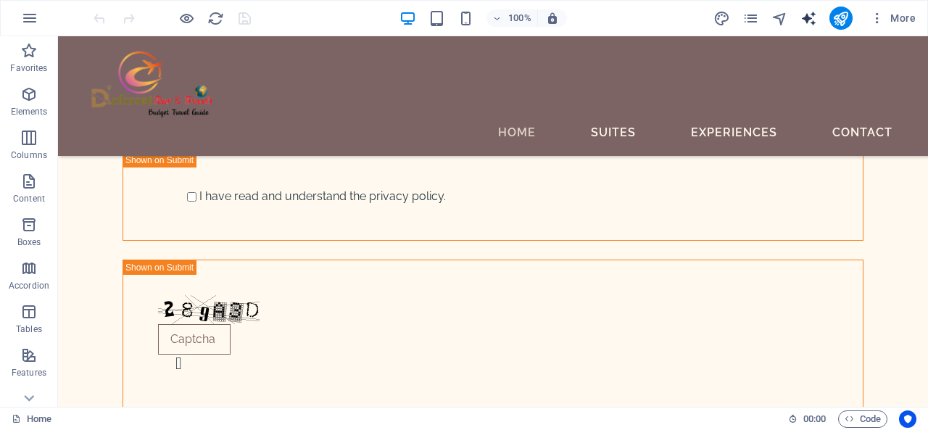
click at [811, 21] on icon "text_generator" at bounding box center [808, 18] width 17 height 17
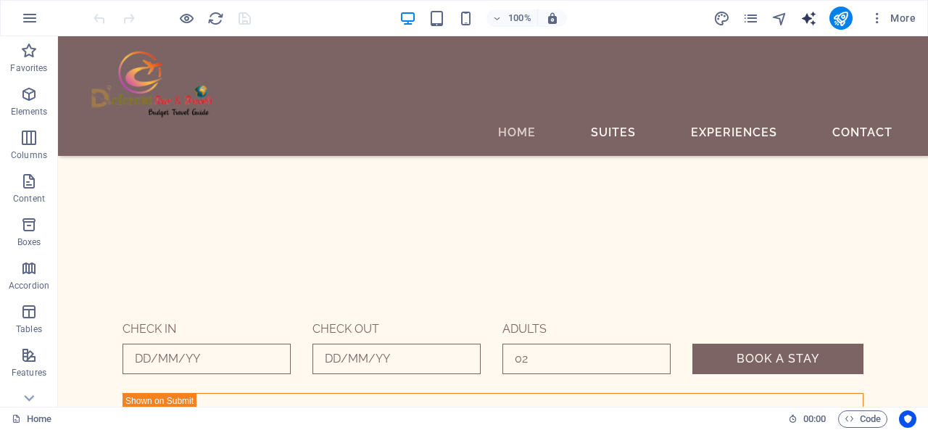
select select "English"
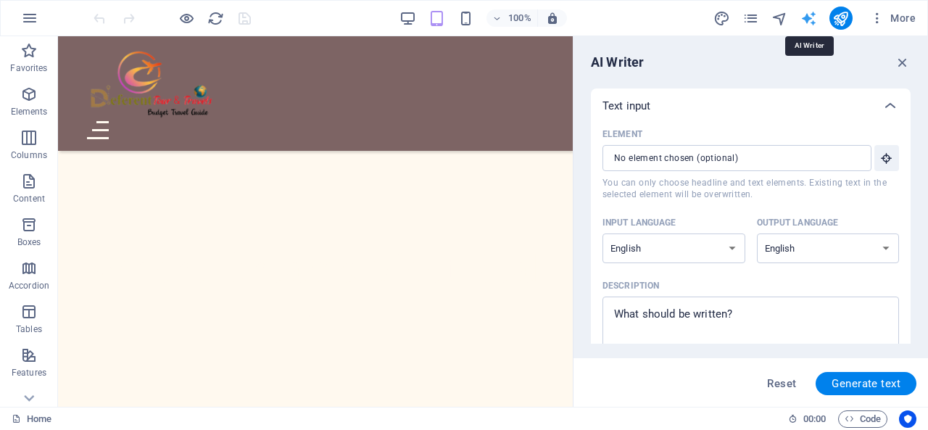
scroll to position [957, 0]
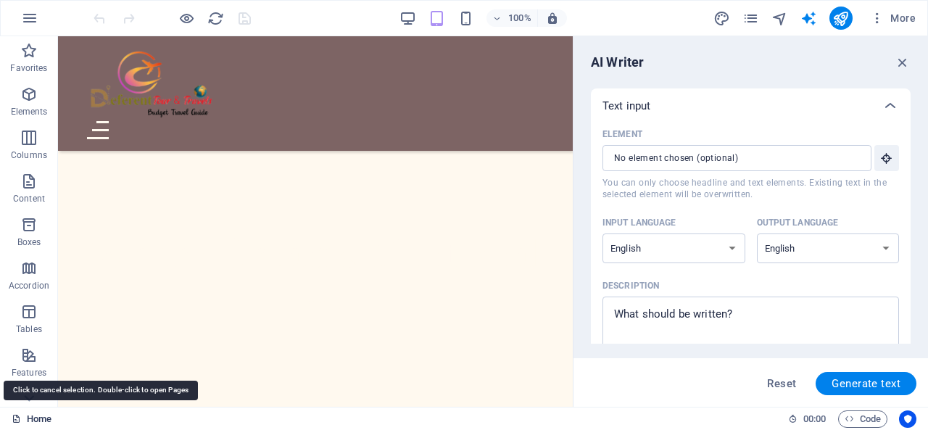
click at [31, 418] on link "Home" at bounding box center [32, 418] width 40 height 17
click at [32, 418] on link "Home" at bounding box center [32, 418] width 40 height 17
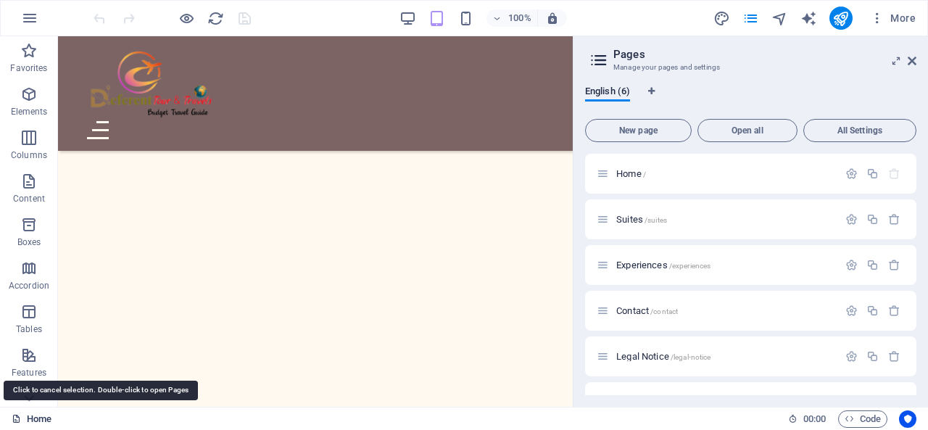
click at [34, 418] on link "Home" at bounding box center [32, 418] width 40 height 17
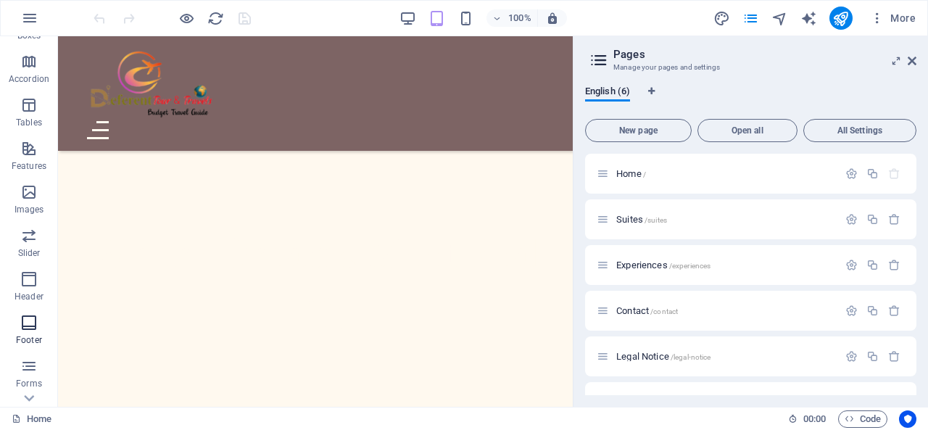
scroll to position [281, 0]
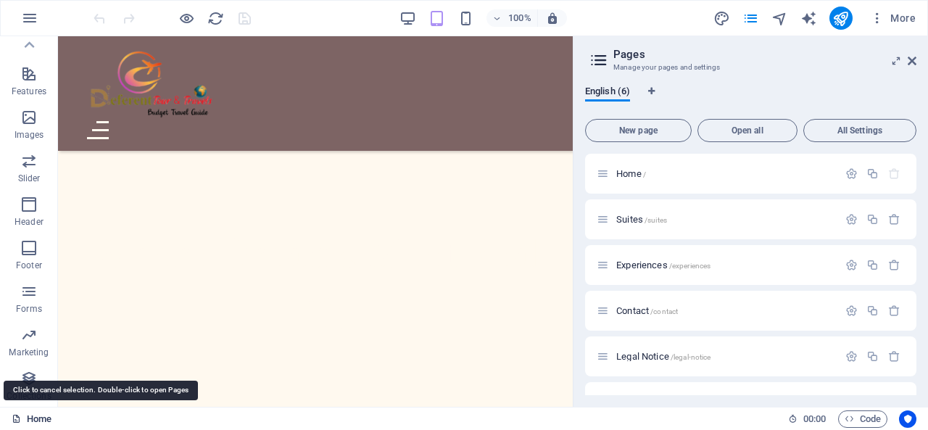
click at [24, 420] on link "Home" at bounding box center [32, 418] width 40 height 17
drag, startPoint x: 25, startPoint y: 417, endPoint x: 5, endPoint y: 158, distance: 260.2
click at [25, 417] on link "Home" at bounding box center [32, 418] width 40 height 17
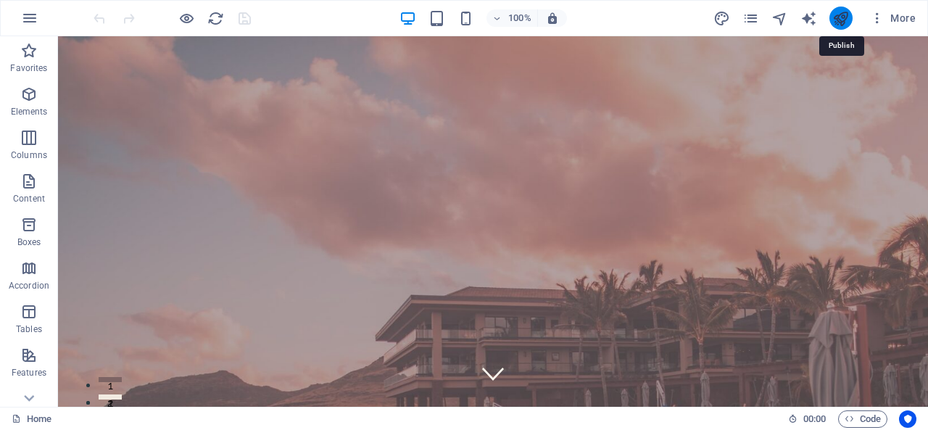
click at [839, 15] on icon "publish" at bounding box center [840, 18] width 17 height 17
